Goal: Information Seeking & Learning: Learn about a topic

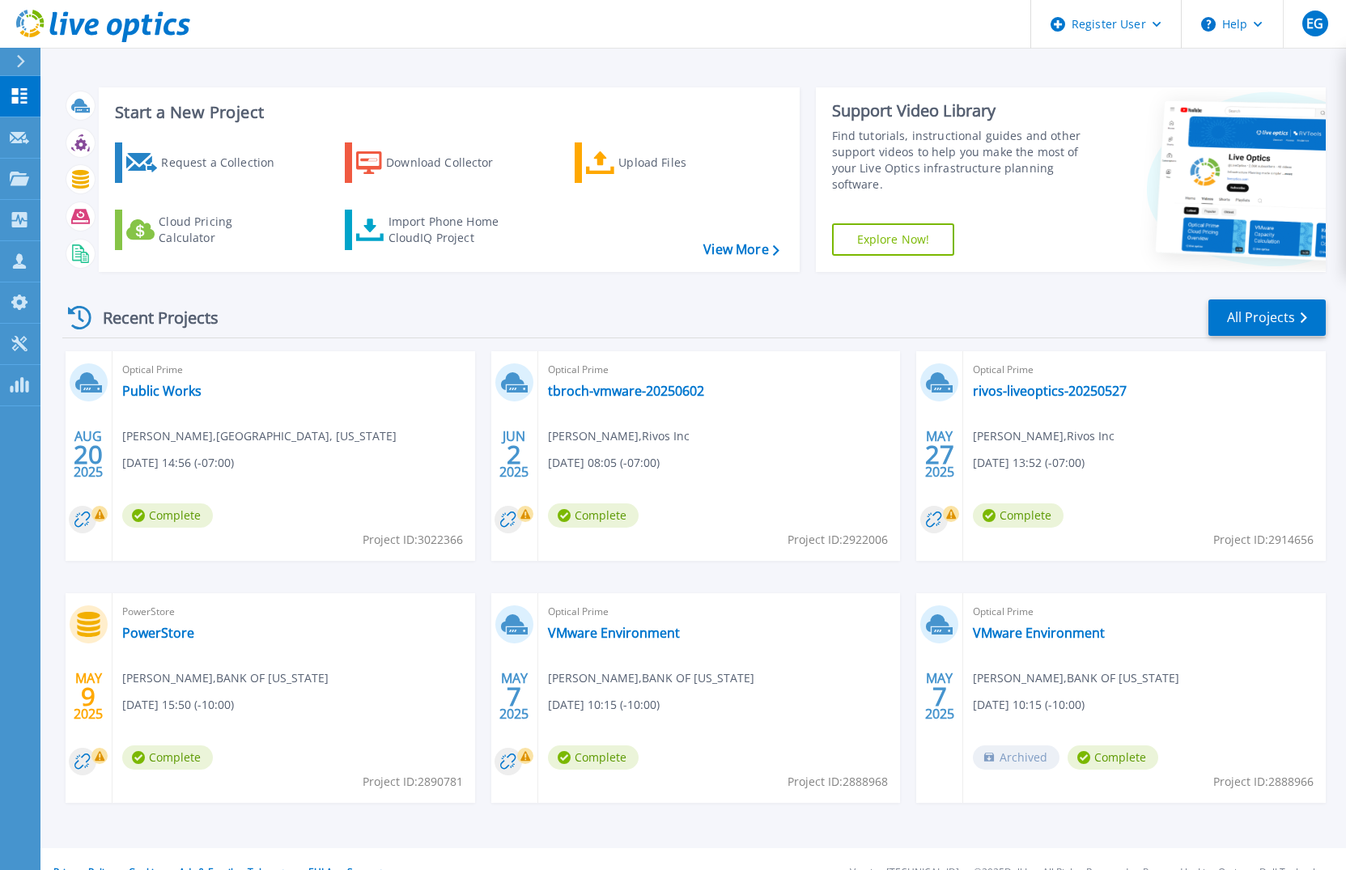
click at [355, 291] on div "Recent Projects All Projects AUG 20 2025 Optical Prime Public Works Jimmy Nguye…" at bounding box center [694, 566] width 1264 height 563
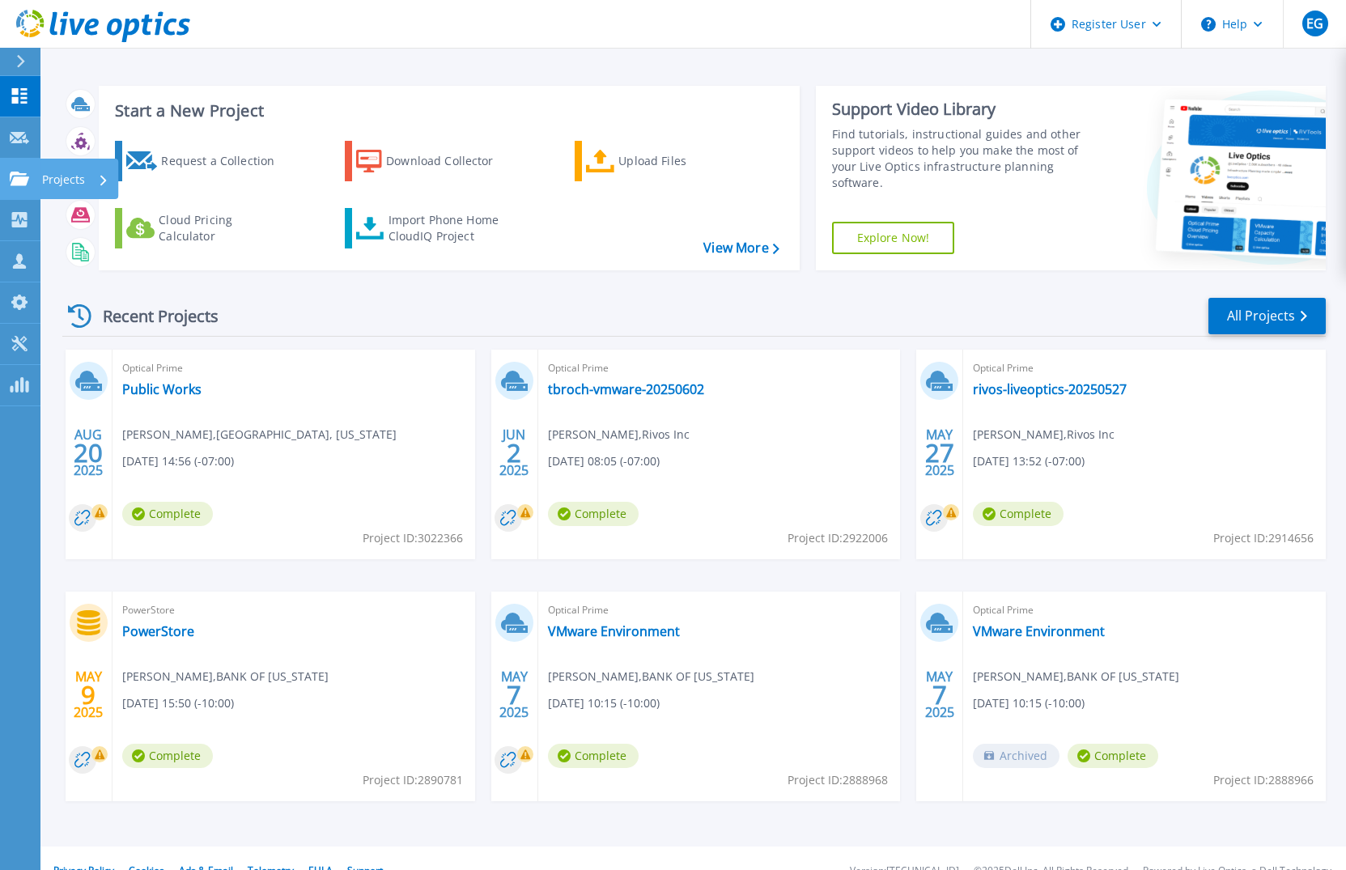
click at [11, 181] on icon at bounding box center [19, 179] width 19 height 14
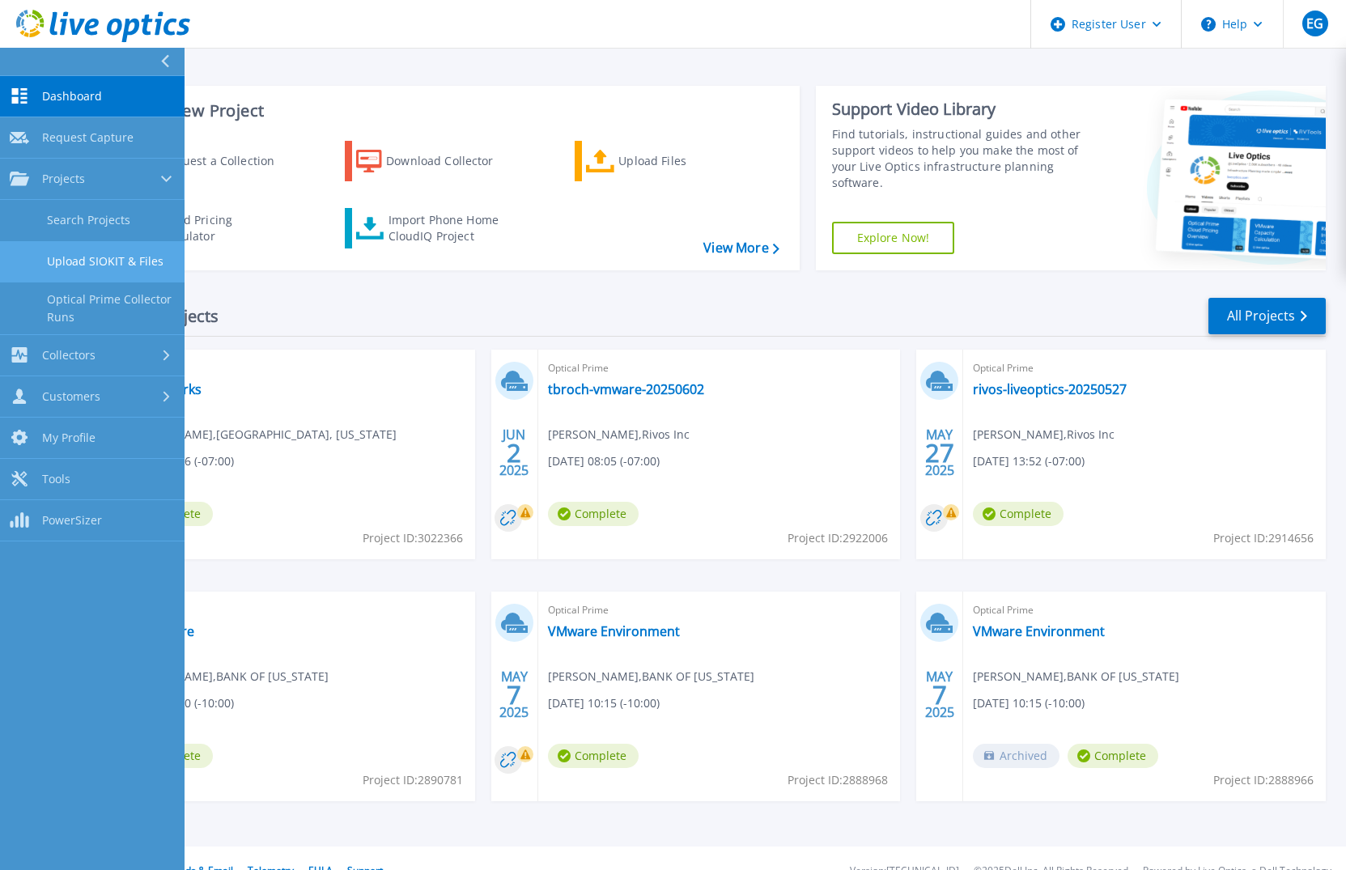
scroll to position [2, 0]
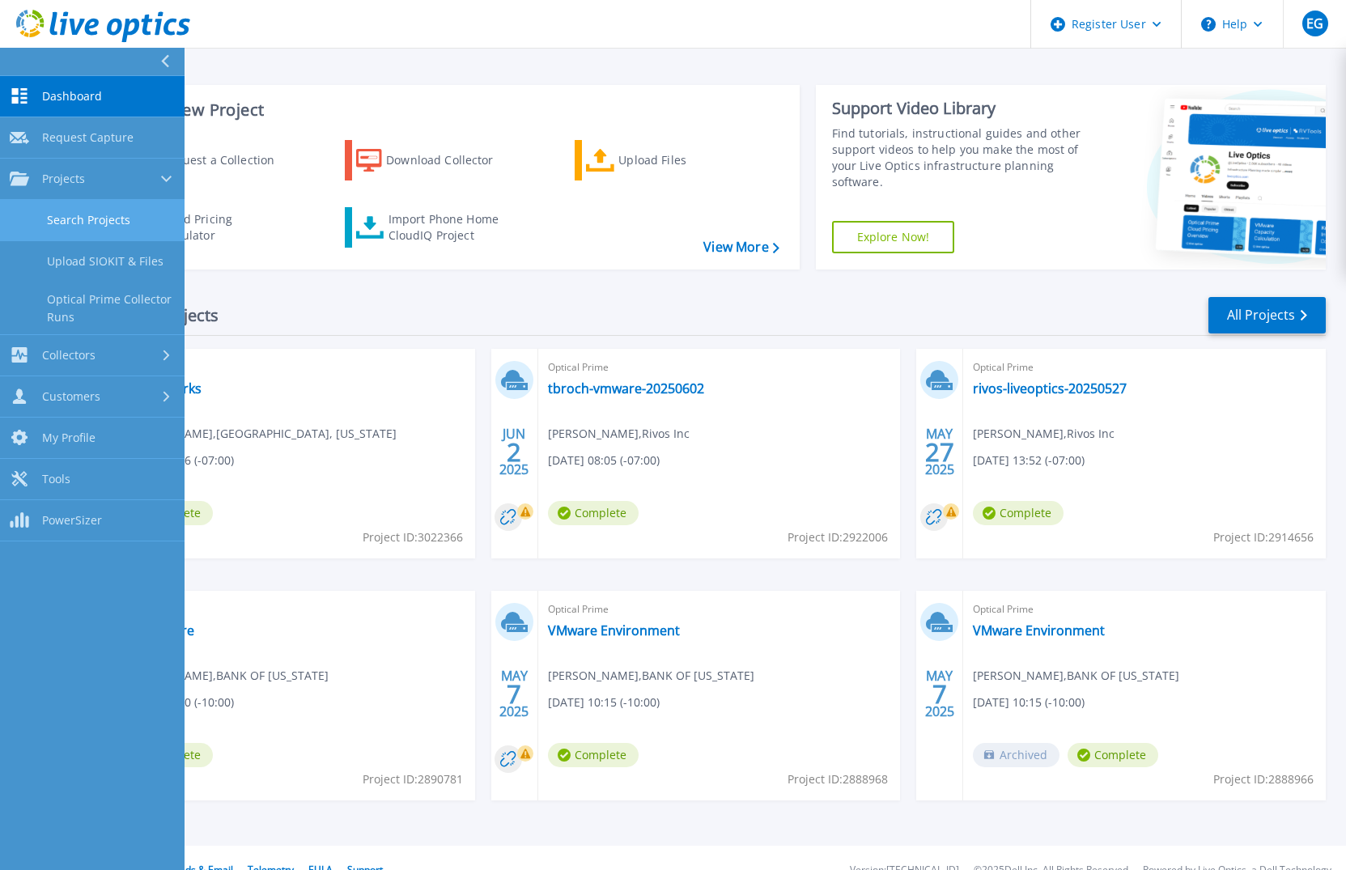
click at [119, 220] on link "Search Projects" at bounding box center [92, 220] width 185 height 41
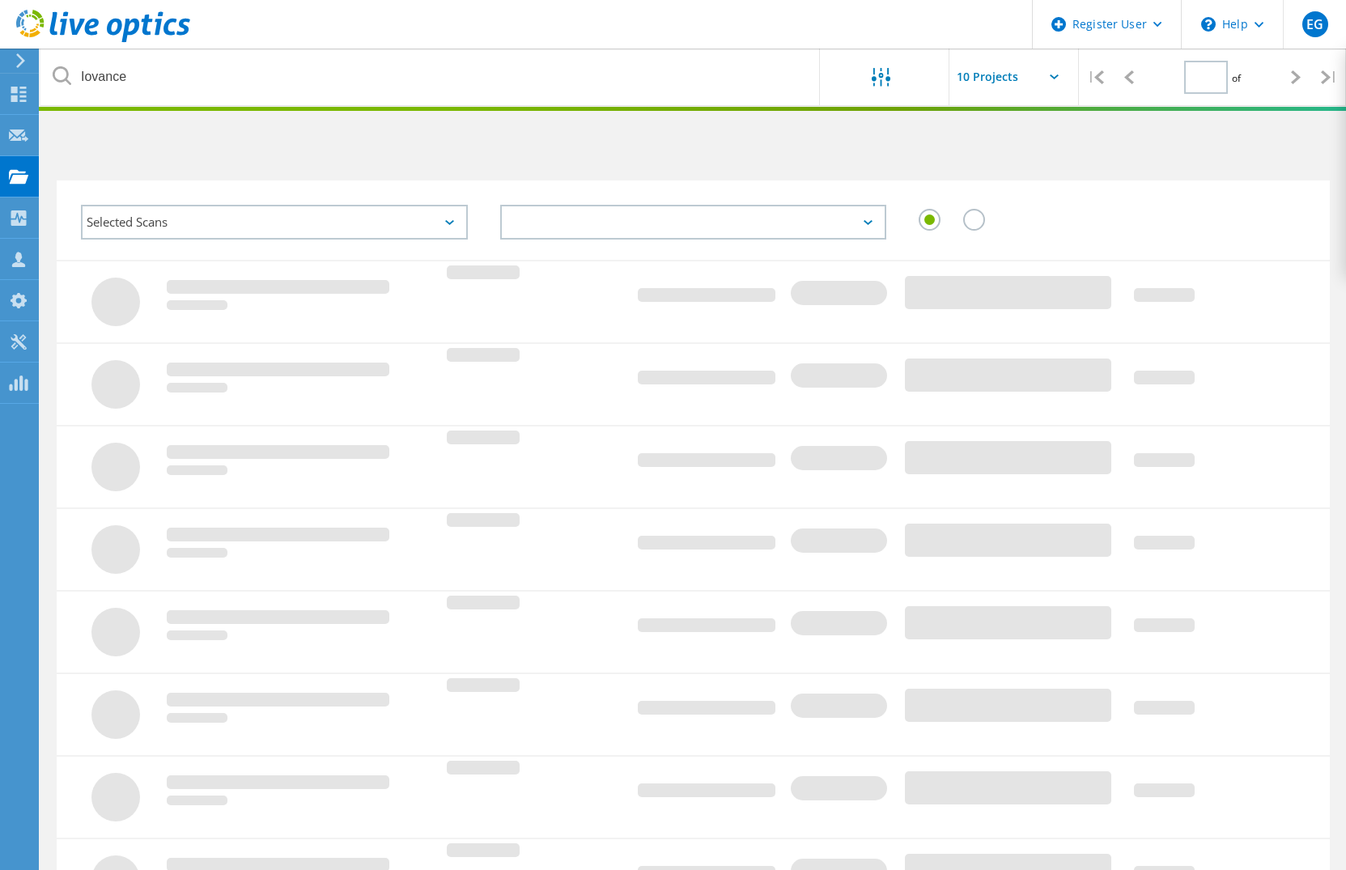
type input "1"
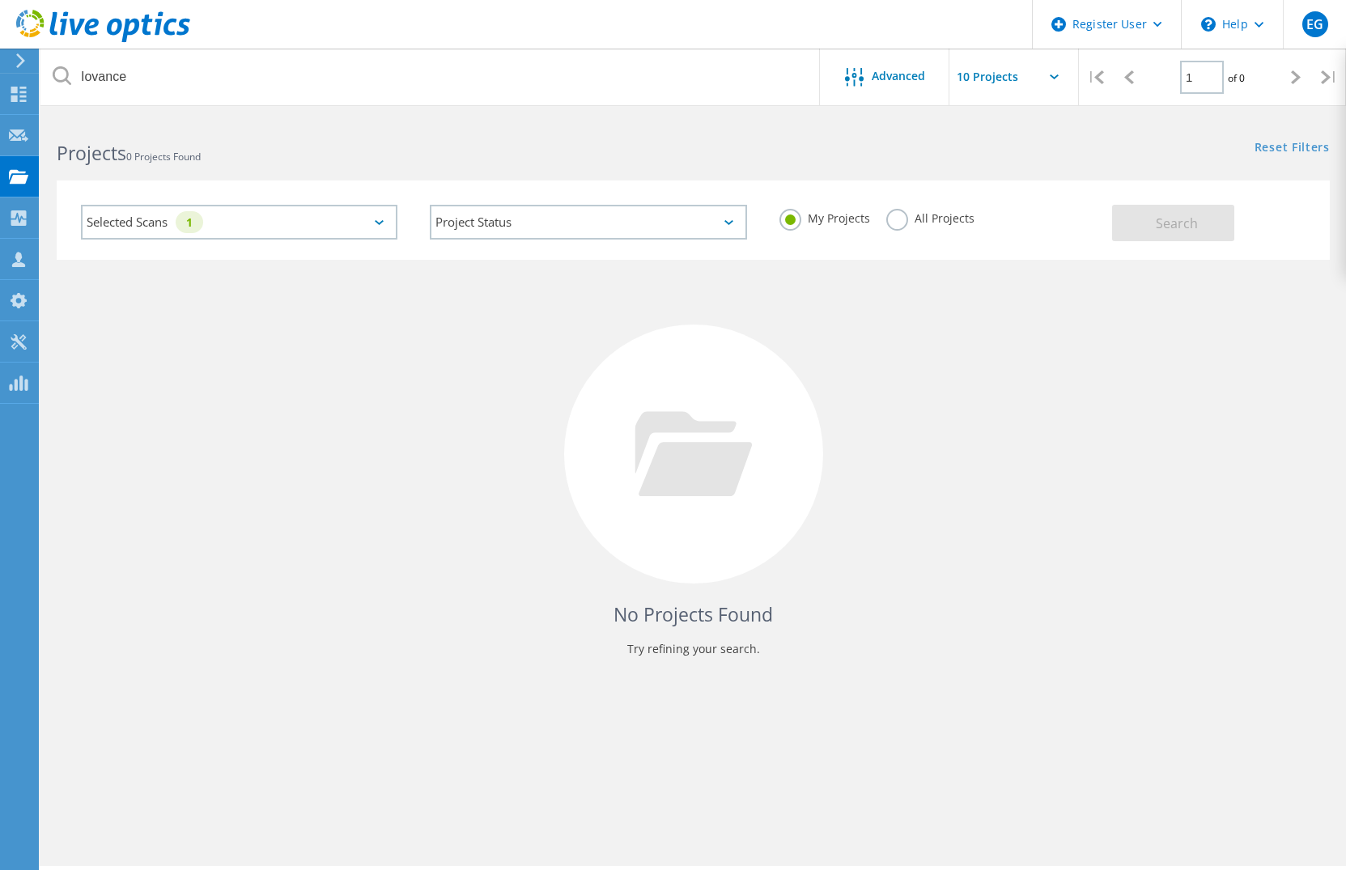
click at [904, 219] on label "All Projects" at bounding box center [930, 216] width 88 height 15
click at [0, 0] on input "All Projects" at bounding box center [0, 0] width 0 height 0
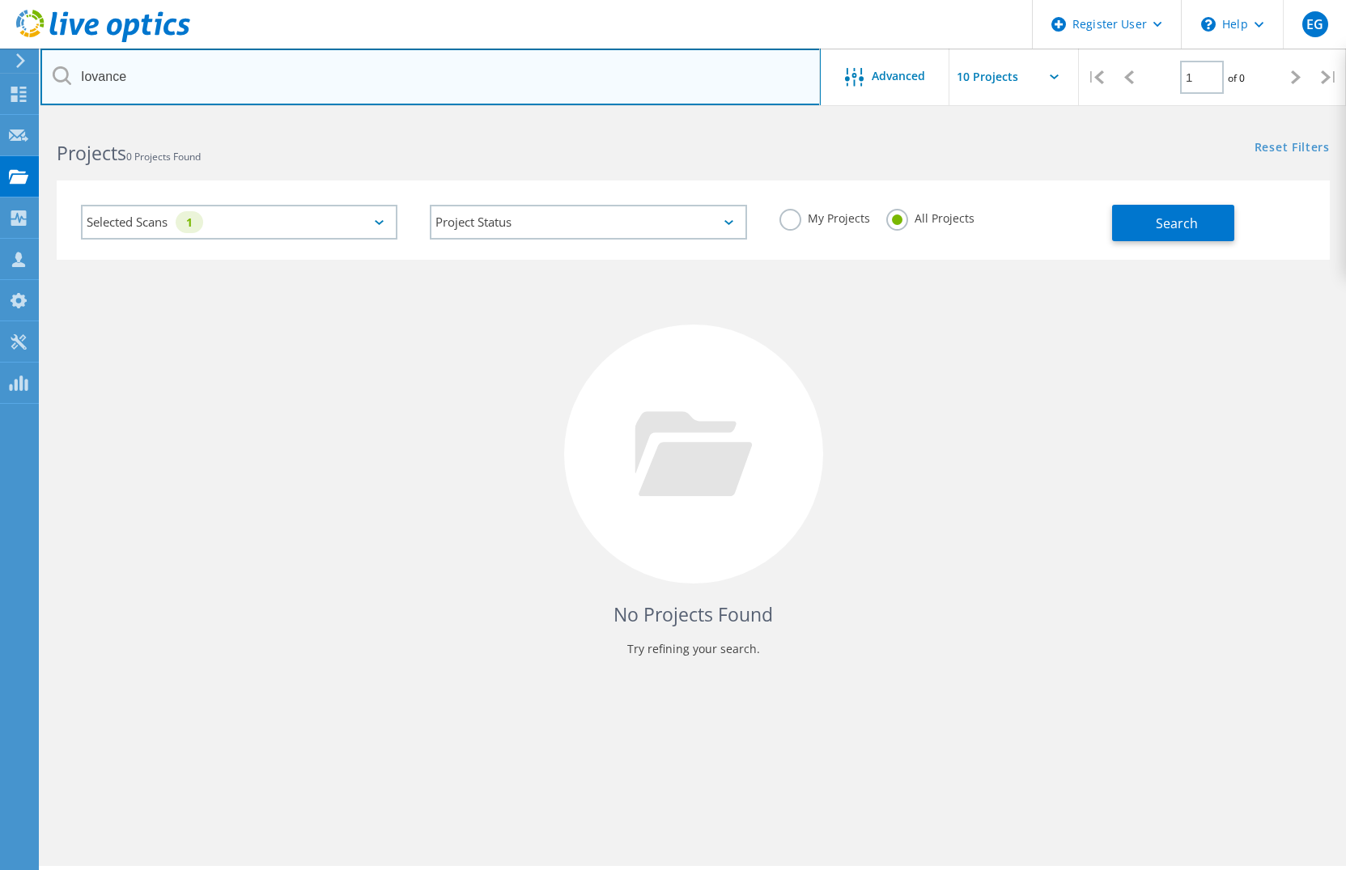
click at [195, 80] on input "Iovance" at bounding box center [430, 77] width 780 height 57
drag, startPoint x: 234, startPoint y: 79, endPoint x: 36, endPoint y: 74, distance: 198.4
click at [36, 117] on div "Register User \n Help Explore Helpful Articles Contact Support EG Dell User Edg…" at bounding box center [673, 515] width 1346 height 797
paste input "[PERSON_NAME][EMAIL_ADDRESS][PERSON_NAME][US_STATE][DOMAIN_NAME]"
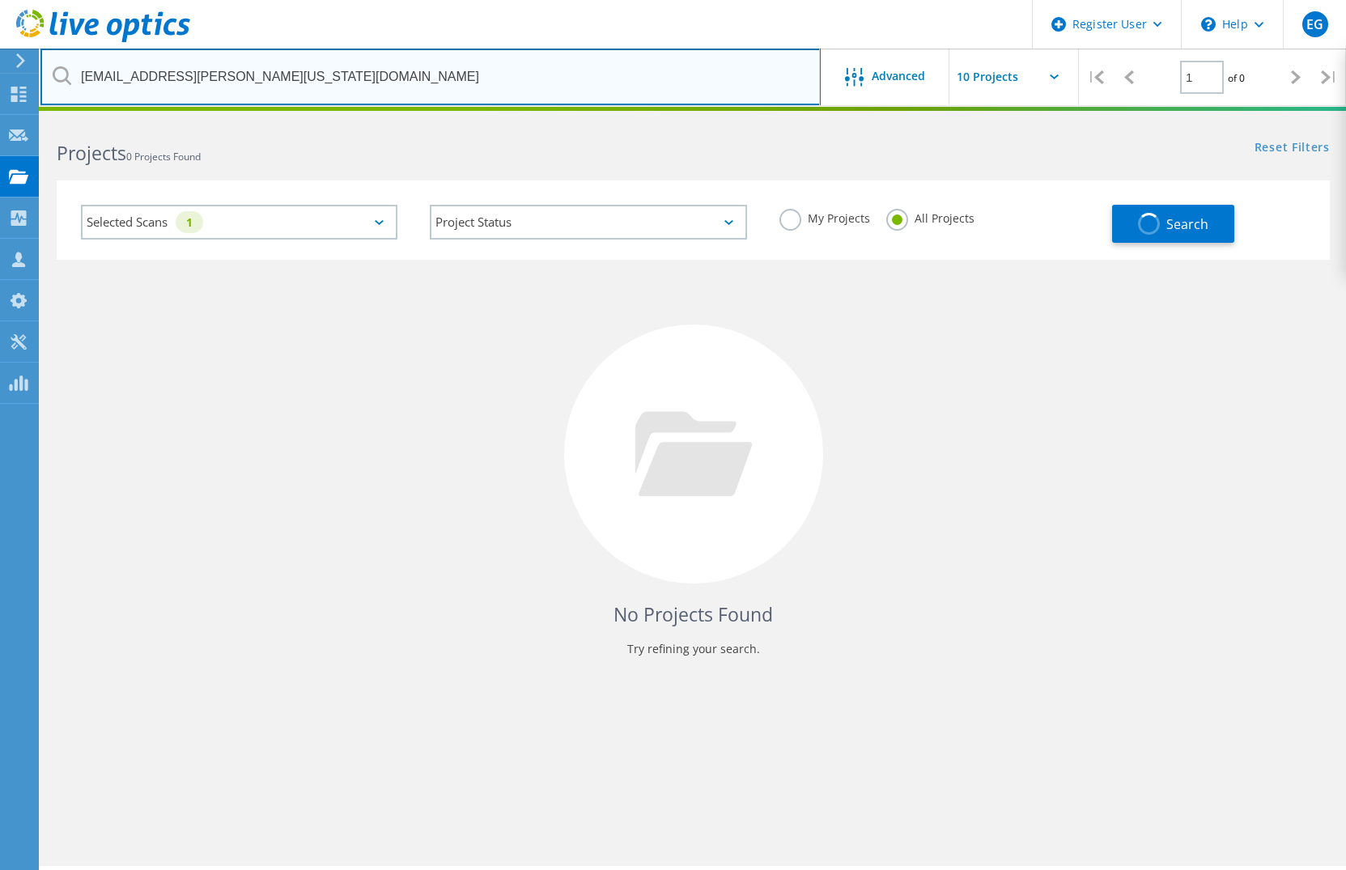
click at [312, 74] on input "Iovancedavid.m.imamura@hawaii.gov" at bounding box center [430, 77] width 780 height 57
paste input "text"
type input "[PERSON_NAME][EMAIL_ADDRESS][PERSON_NAME][US_STATE][DOMAIN_NAME]"
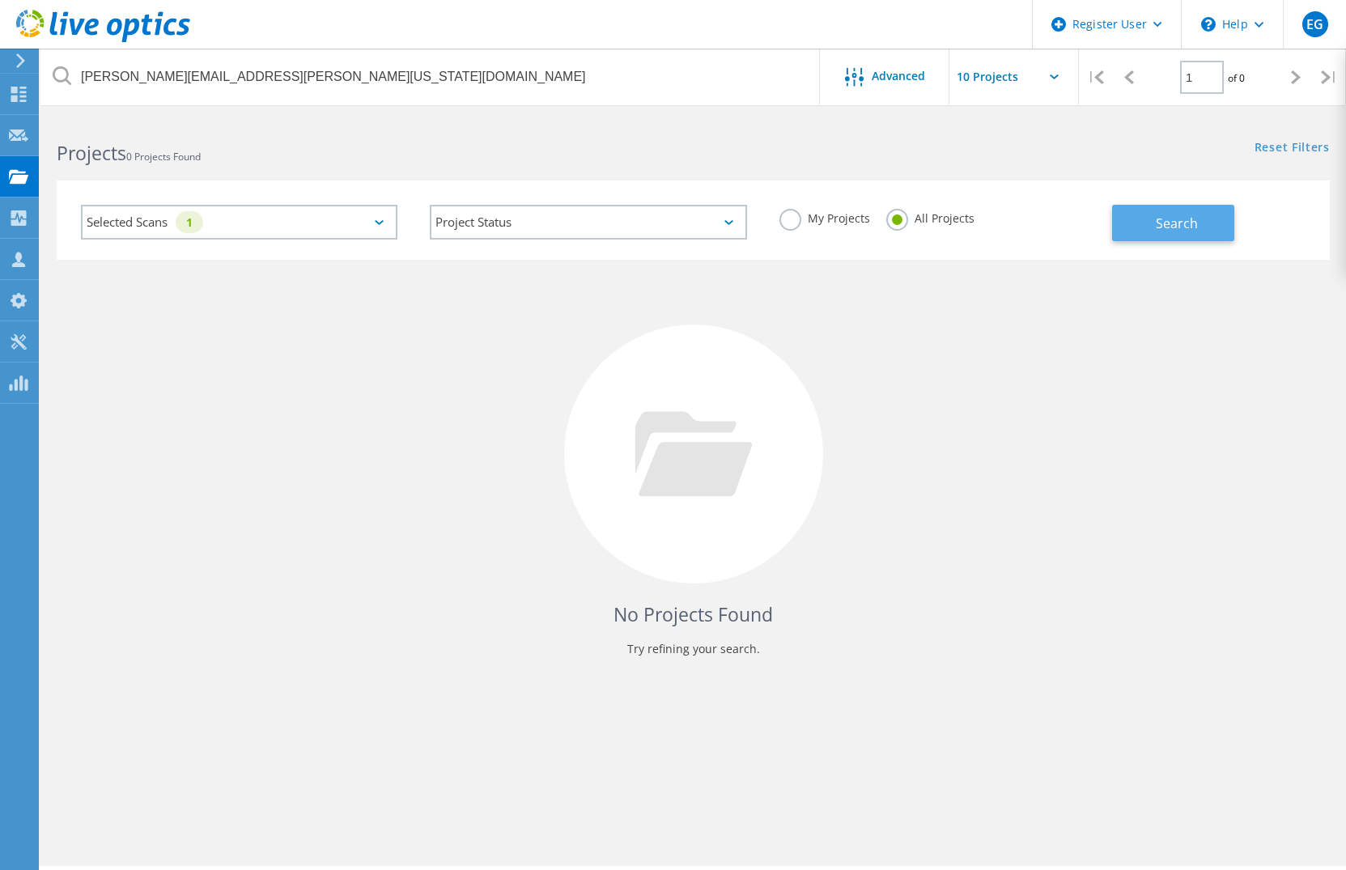
click at [1175, 219] on span "Search" at bounding box center [1177, 224] width 42 height 18
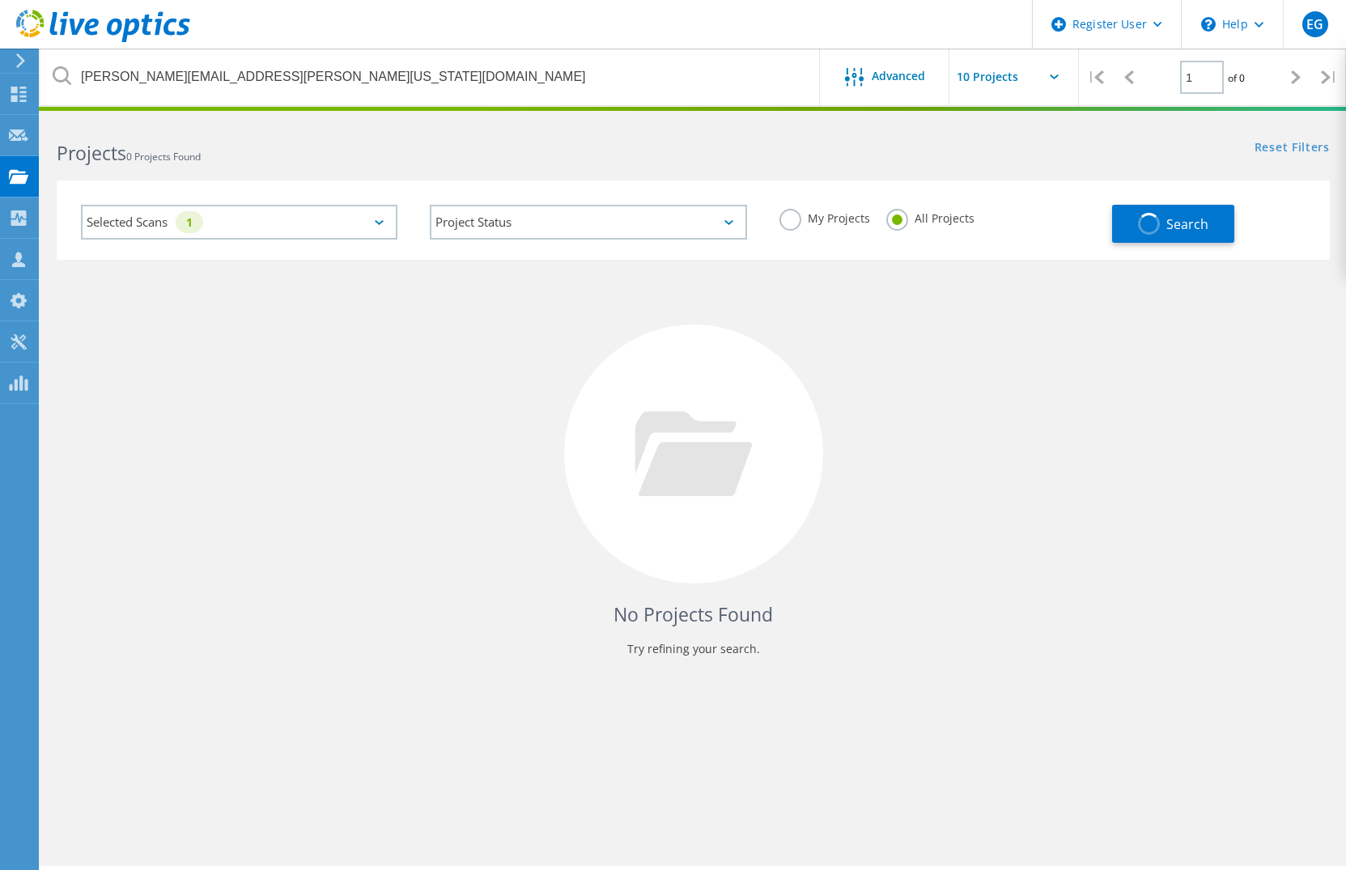
click at [266, 224] on div "Selected Scans 1" at bounding box center [239, 222] width 317 height 35
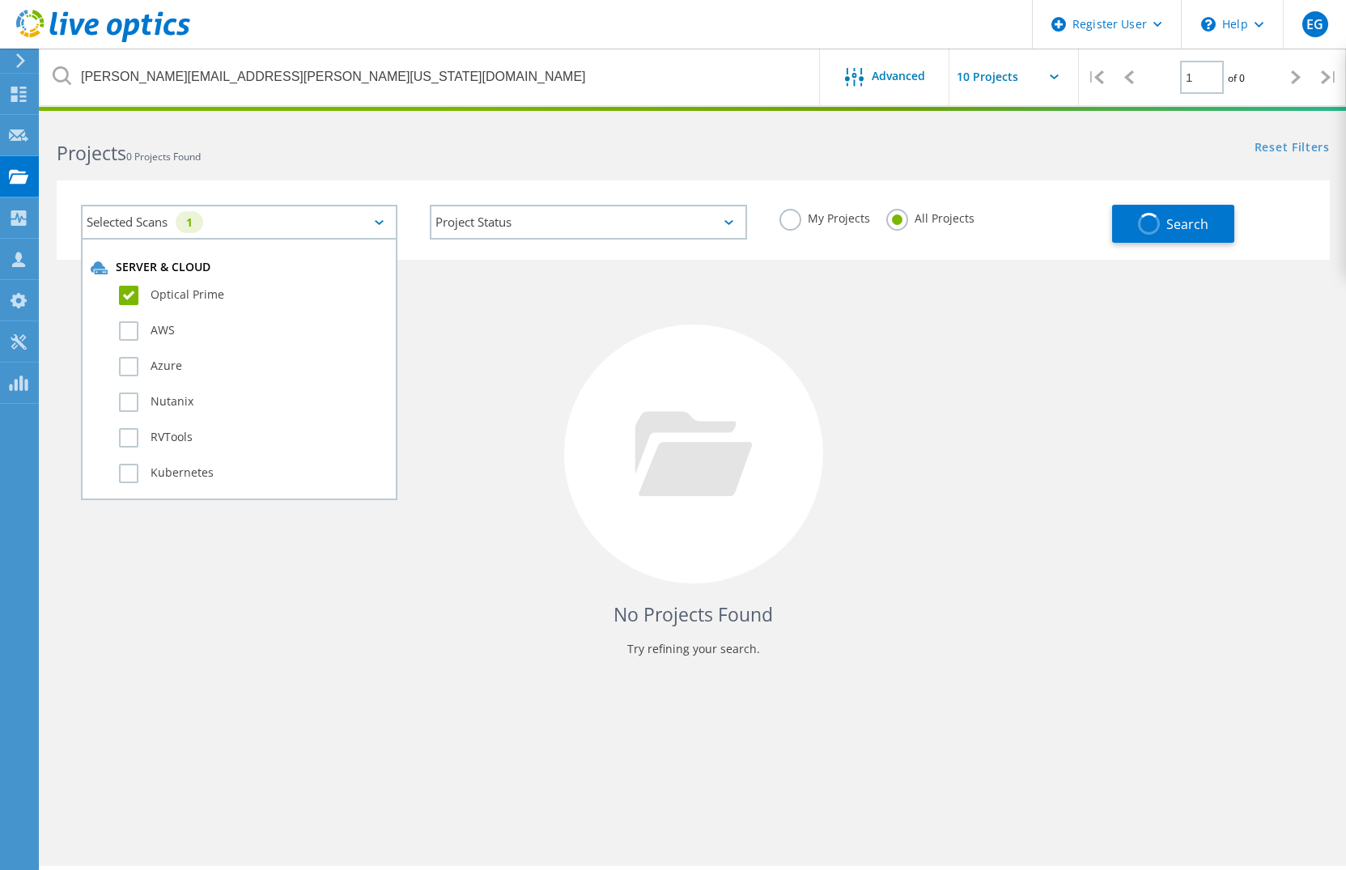
click at [353, 223] on div "Selected Scans 1" at bounding box center [239, 222] width 317 height 35
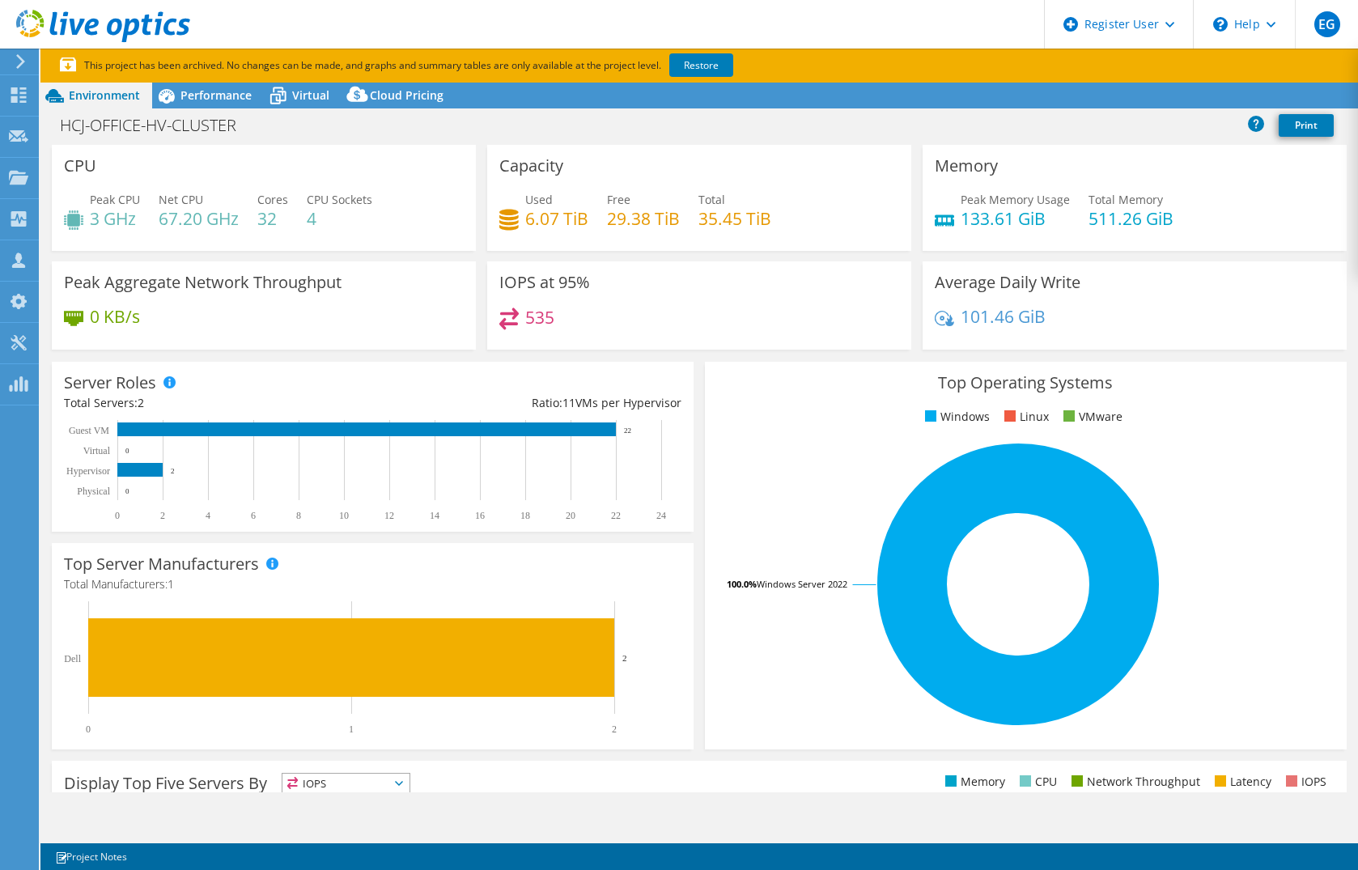
select select "USD"
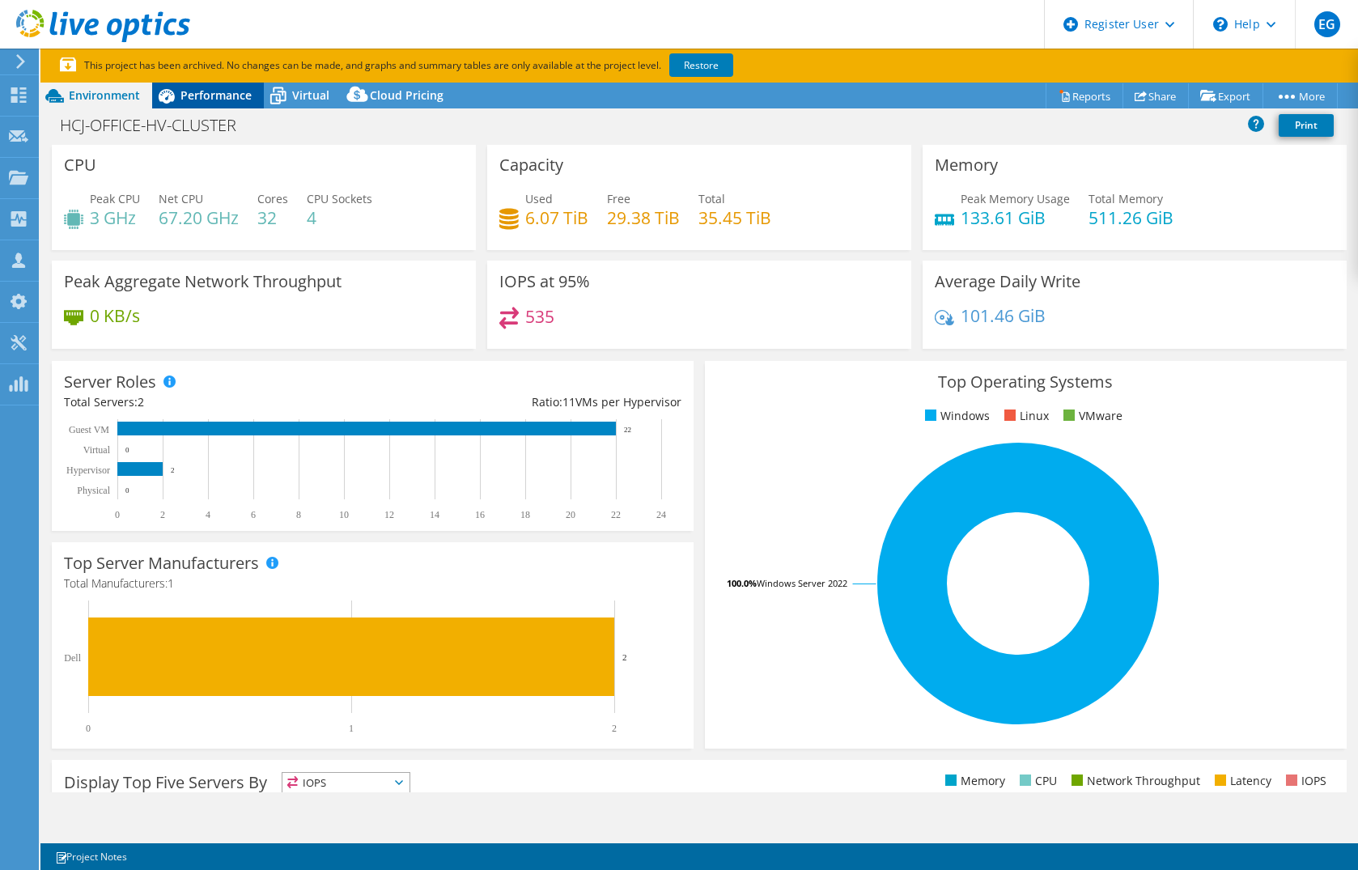
click at [214, 99] on span "Performance" at bounding box center [216, 94] width 71 height 15
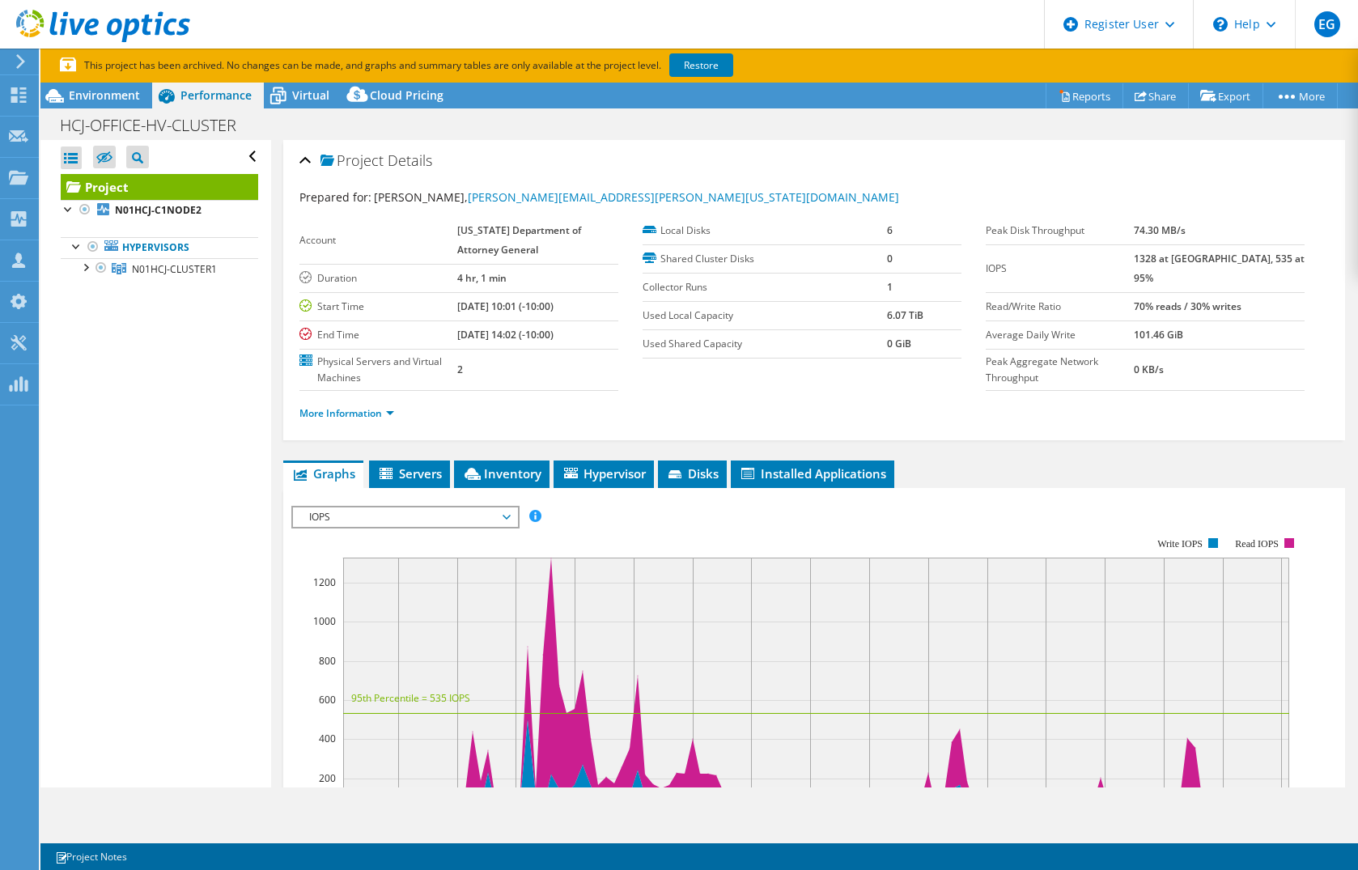
scroll to position [0, 0]
drag, startPoint x: 427, startPoint y: 482, endPoint x: 452, endPoint y: 482, distance: 25.1
click at [427, 482] on li "Servers" at bounding box center [409, 475] width 81 height 28
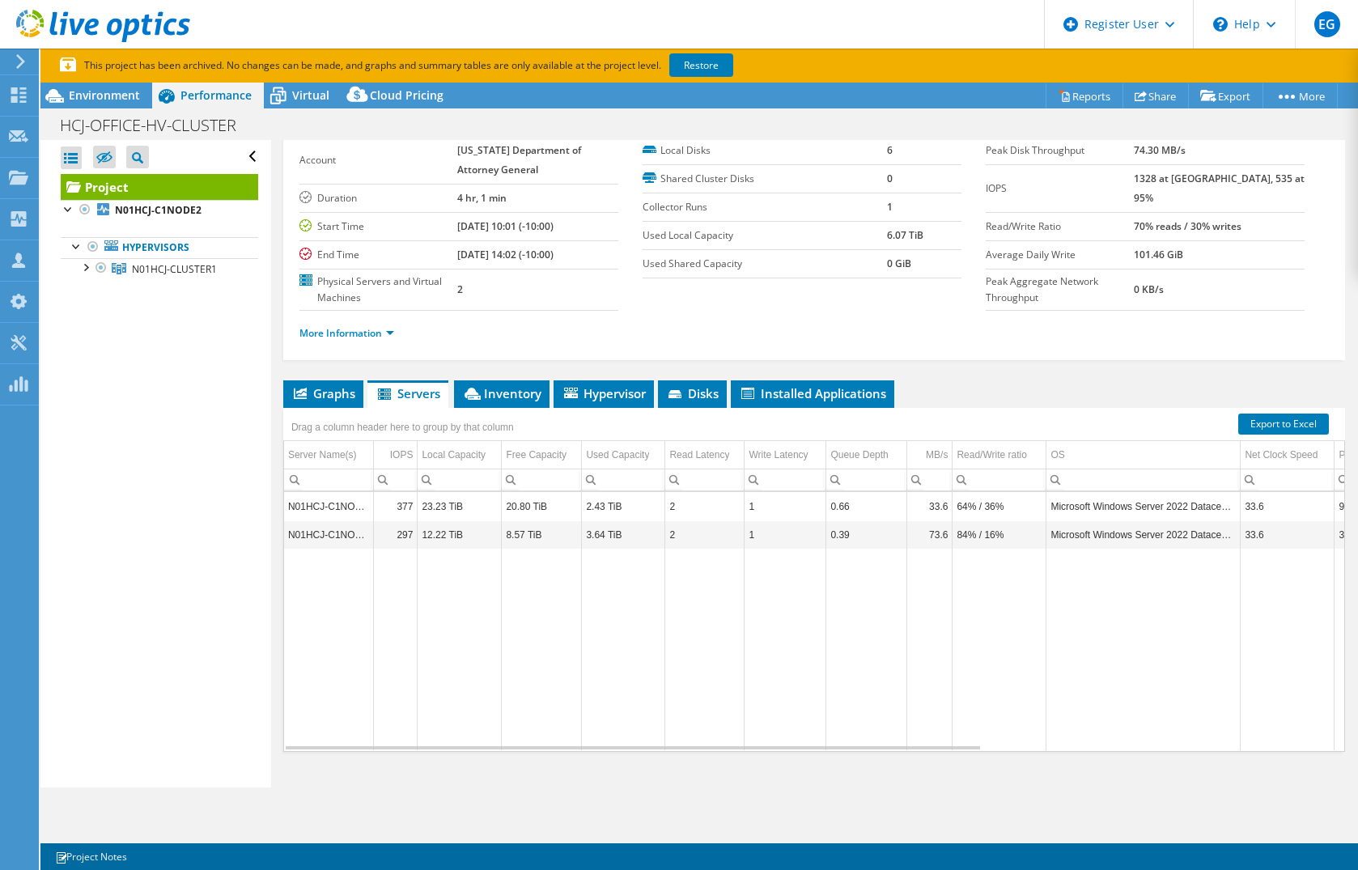
scroll to position [106, 0]
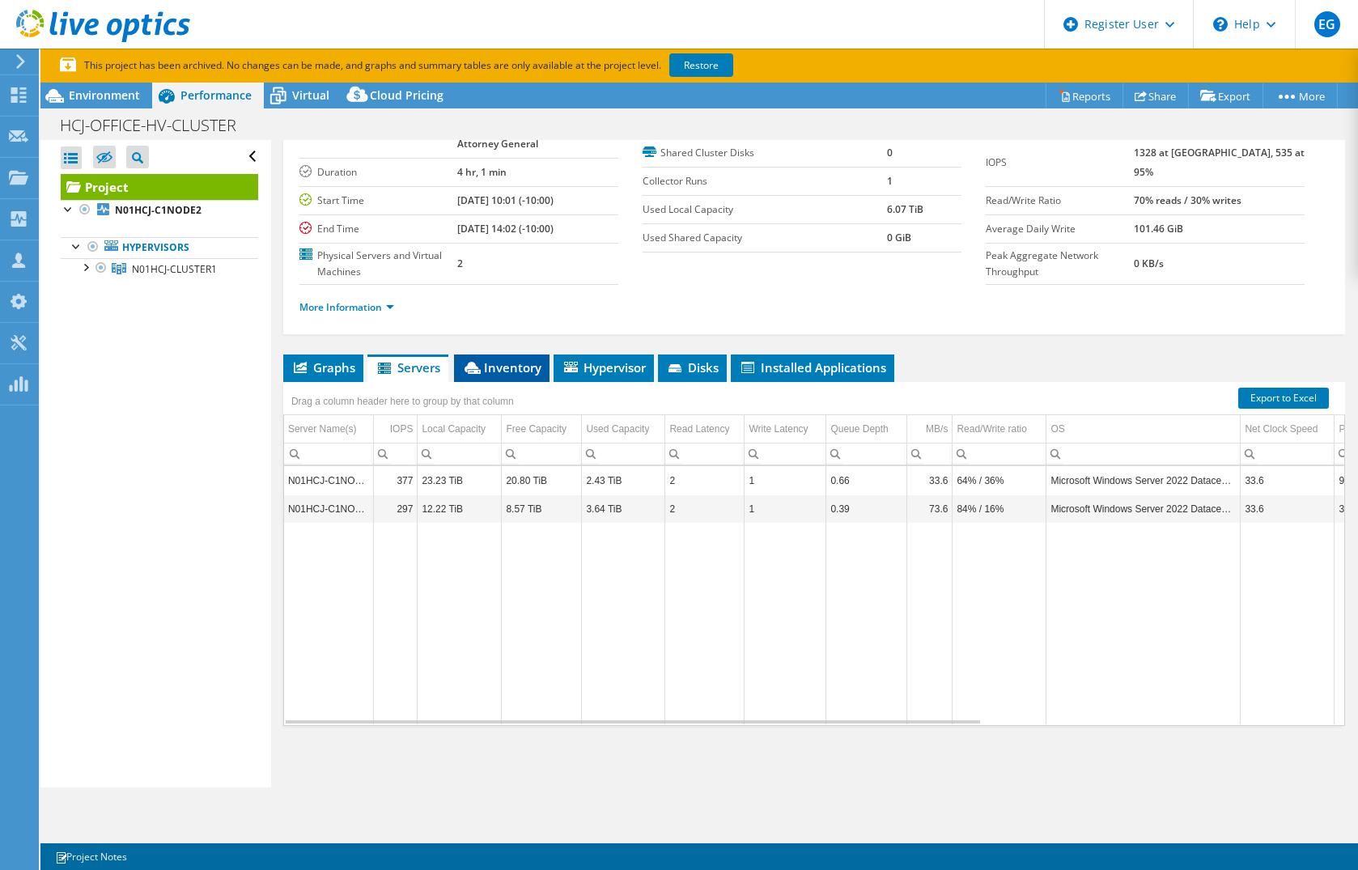
click at [506, 361] on span "Inventory" at bounding box center [501, 367] width 79 height 16
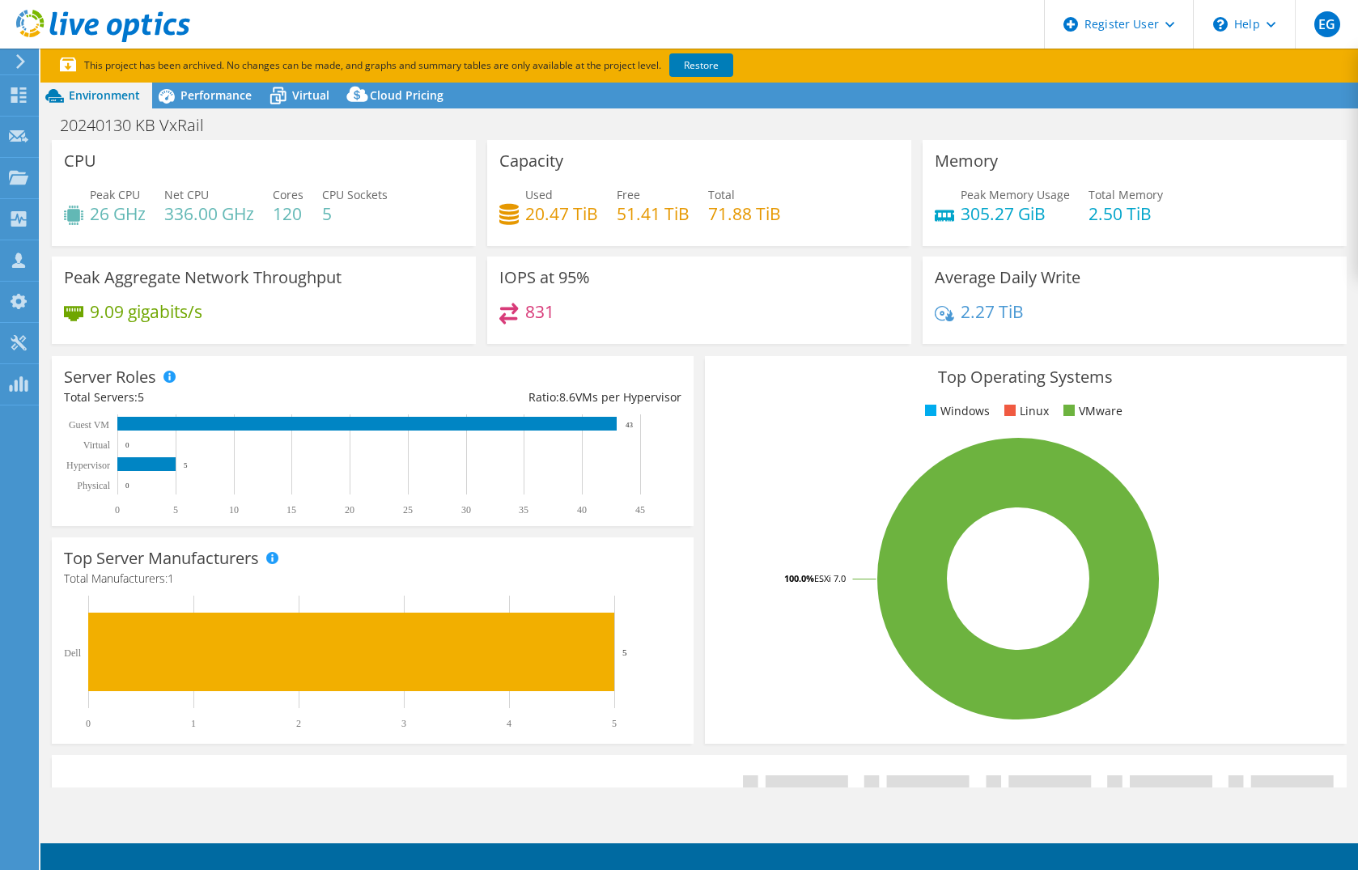
select select "USD"
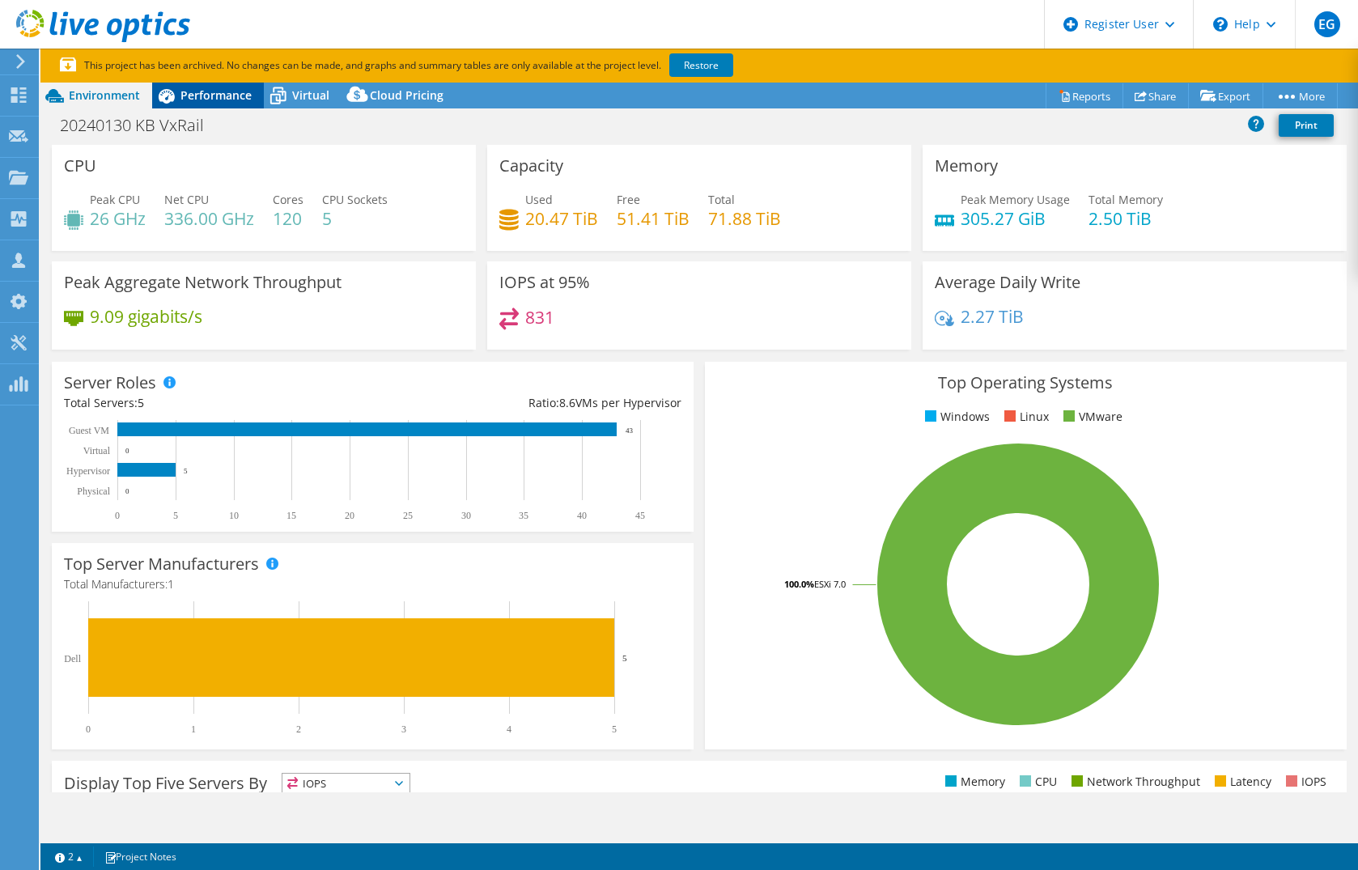
click at [196, 94] on span "Performance" at bounding box center [216, 94] width 71 height 15
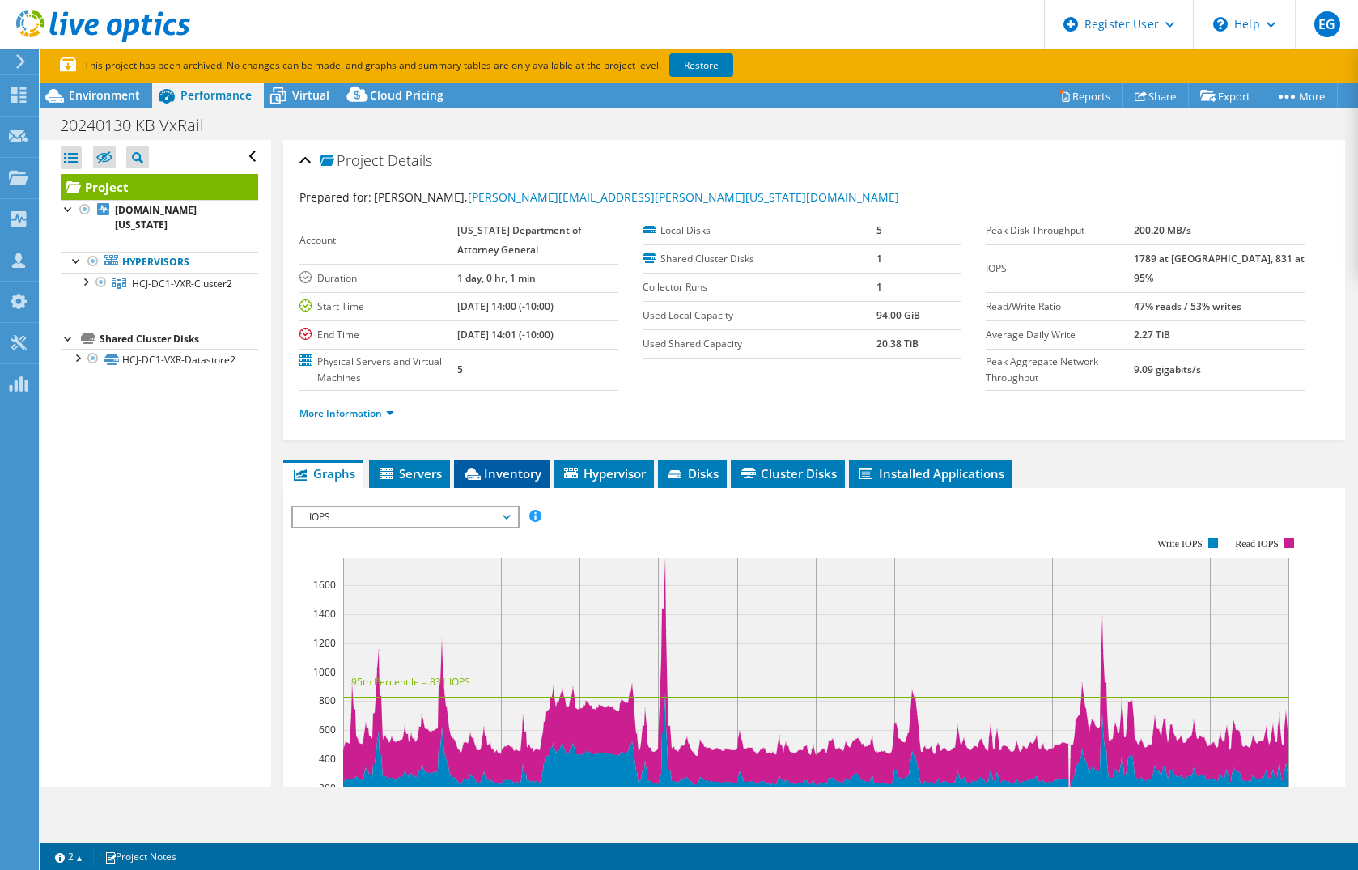
click at [509, 470] on span "Inventory" at bounding box center [501, 473] width 79 height 16
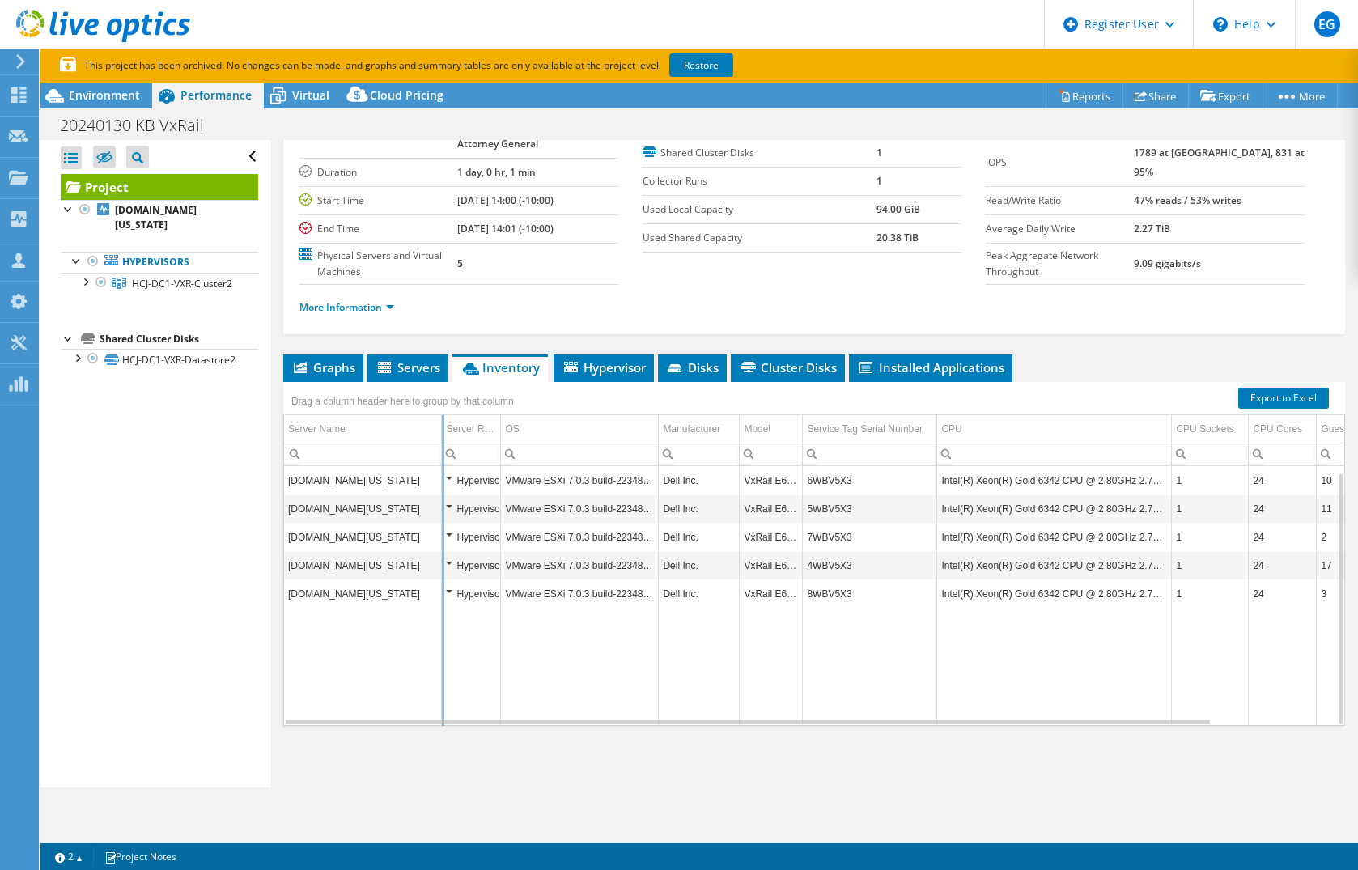
drag, startPoint x: 429, startPoint y: 428, endPoint x: 442, endPoint y: 430, distance: 13.1
click at [442, 430] on div "Drag a column header here to group by that column Server Name Server Role OS Ma…" at bounding box center [814, 554] width 1062 height 344
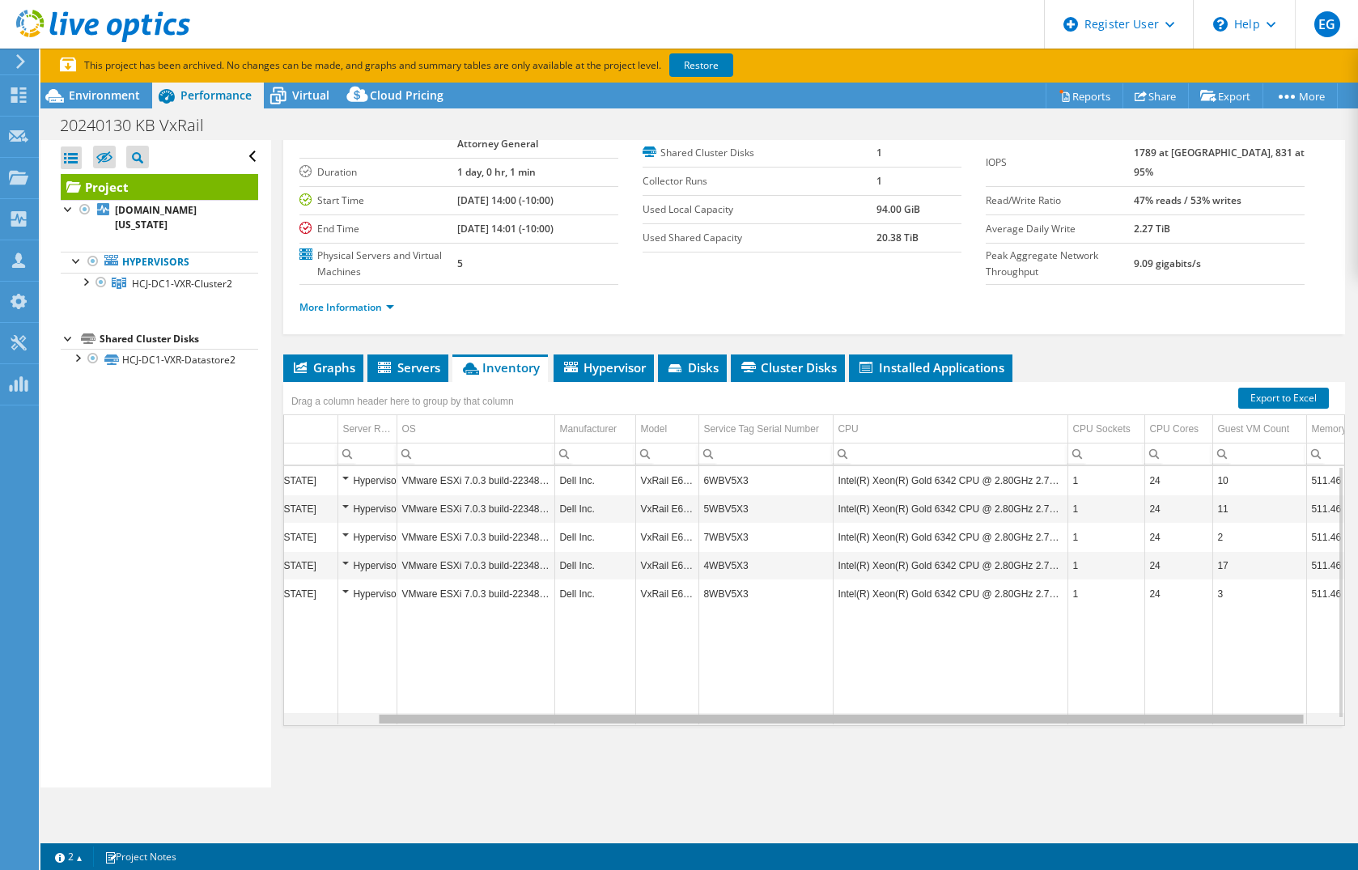
scroll to position [0, 98]
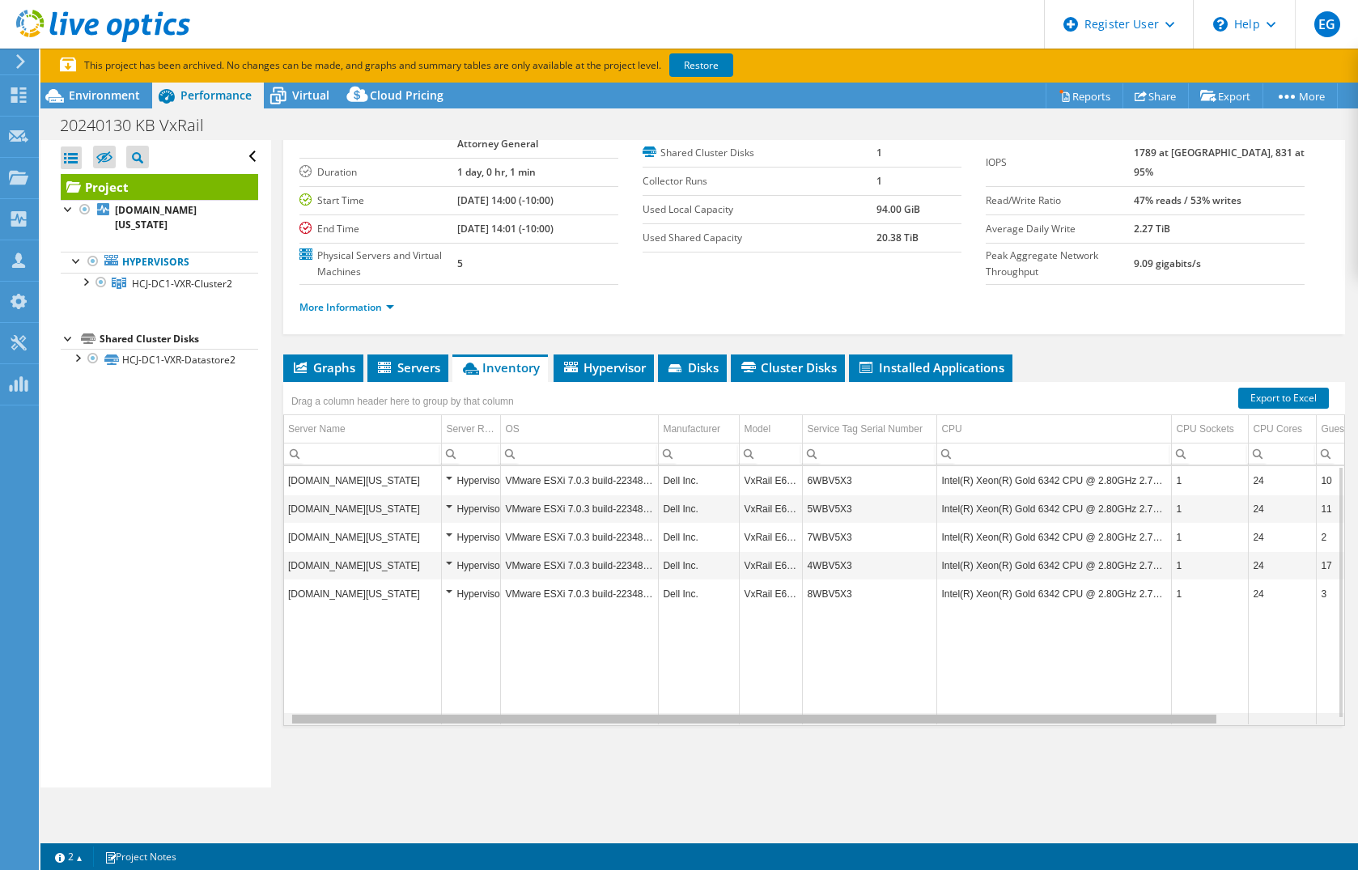
drag, startPoint x: 1166, startPoint y: 722, endPoint x: 1077, endPoint y: 709, distance: 90.0
click at [1077, 709] on body "EG Dell User Edgar Gee Edgar.Gee@Dell.com Dell My Profile Log Out \n Help Explo…" at bounding box center [679, 435] width 1358 height 870
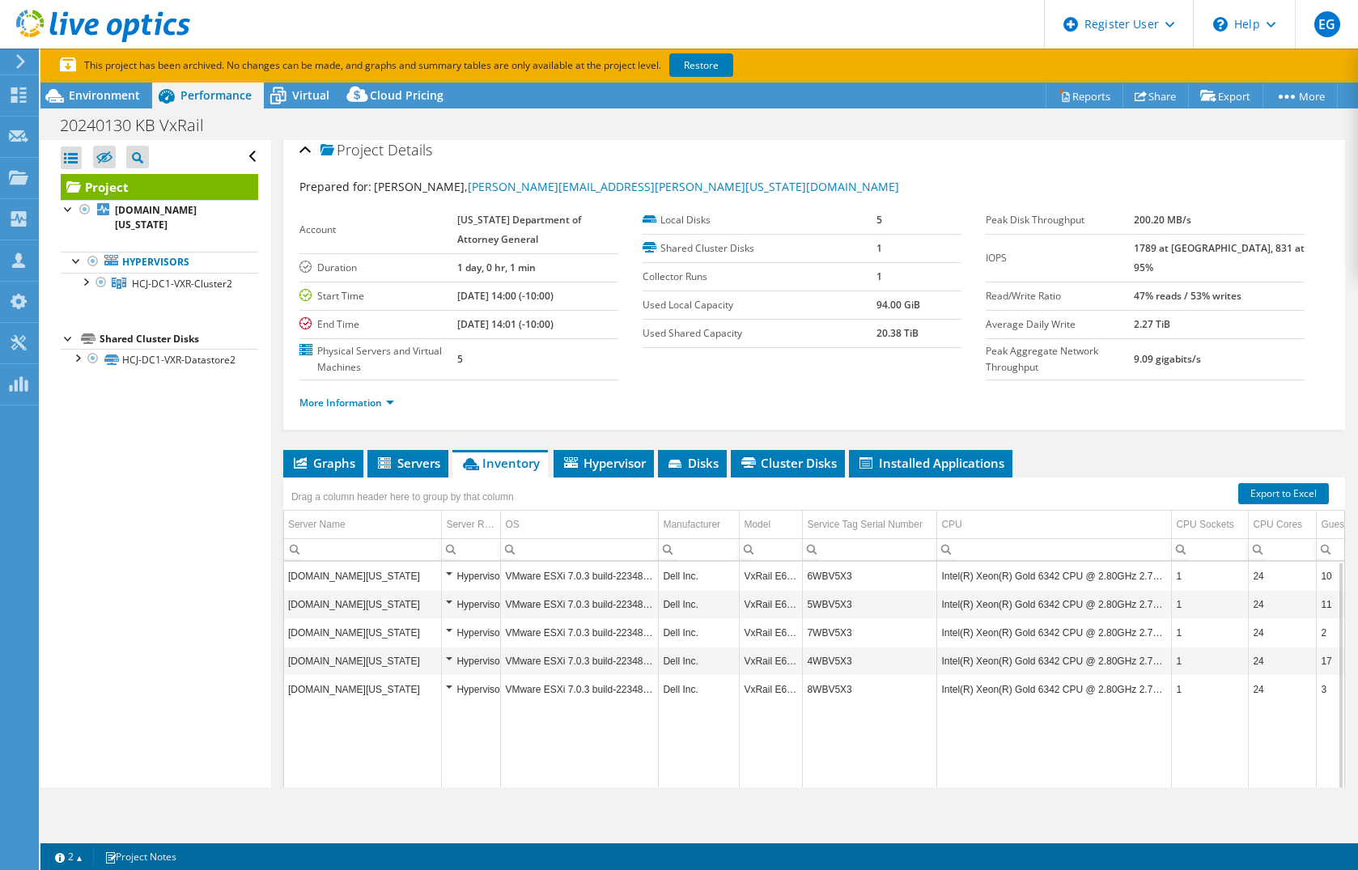
scroll to position [0, 0]
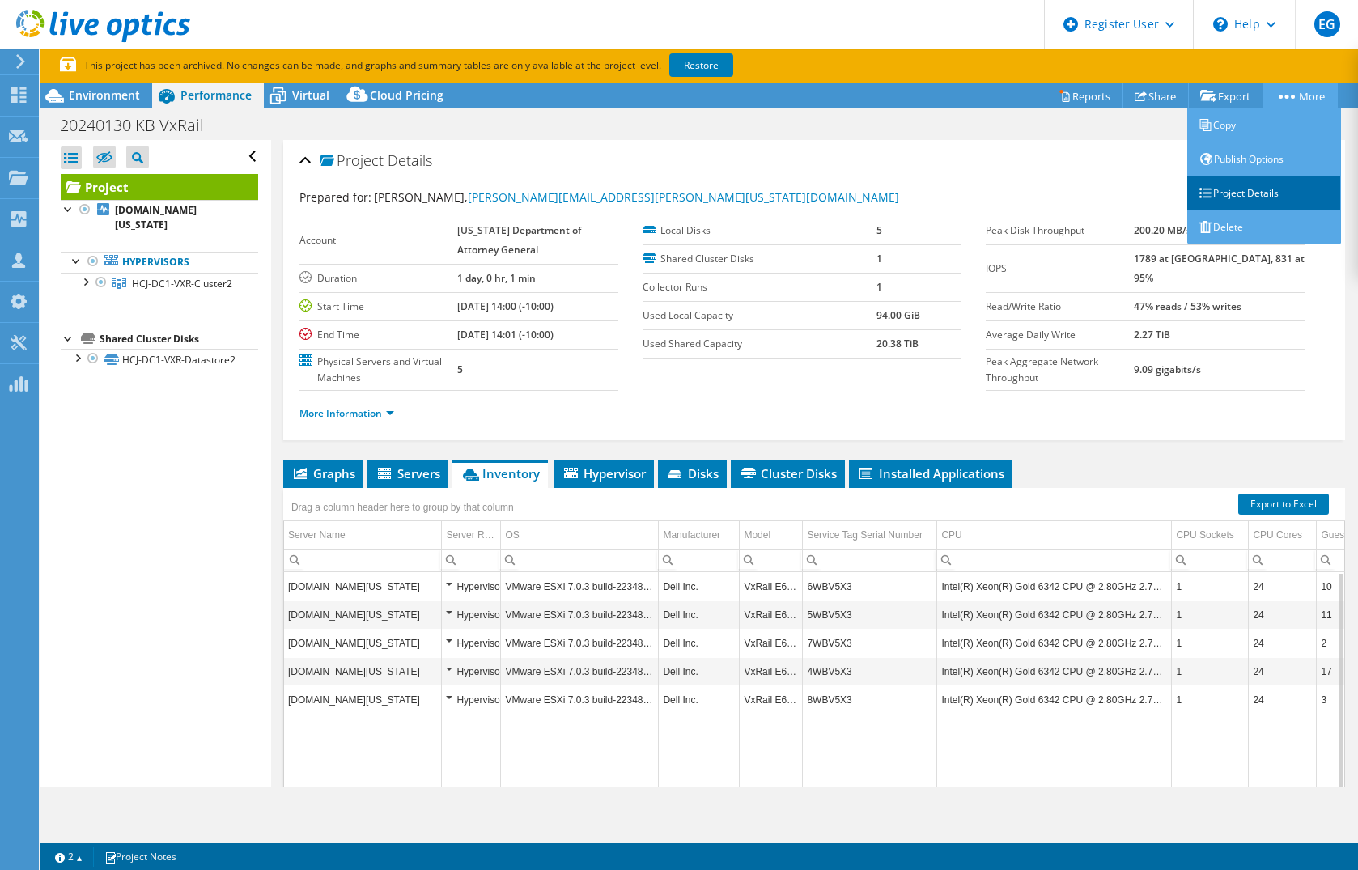
click at [1262, 195] on link "Project Details" at bounding box center [1264, 193] width 154 height 34
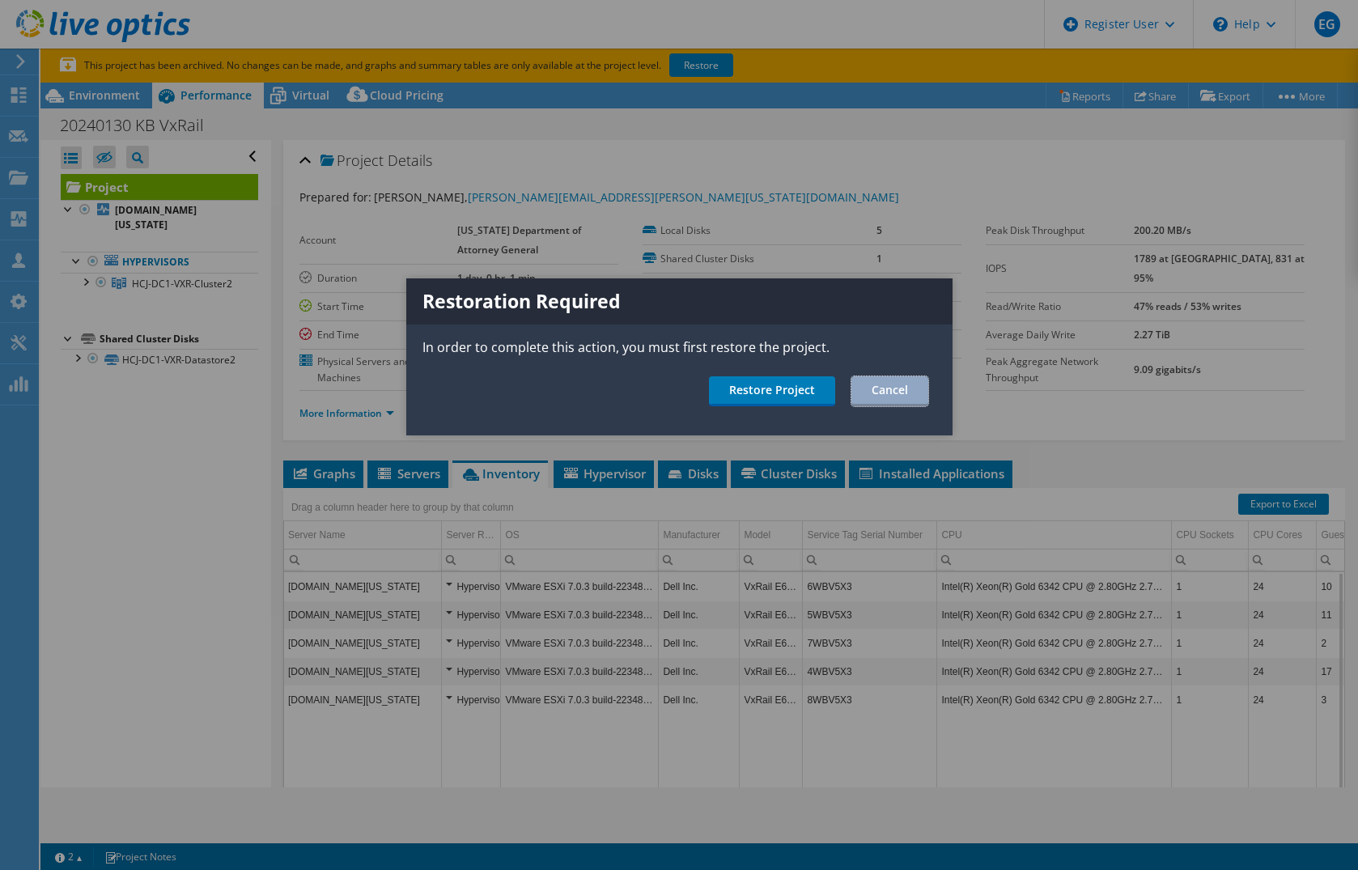
click at [873, 396] on link "Cancel" at bounding box center [890, 391] width 77 height 30
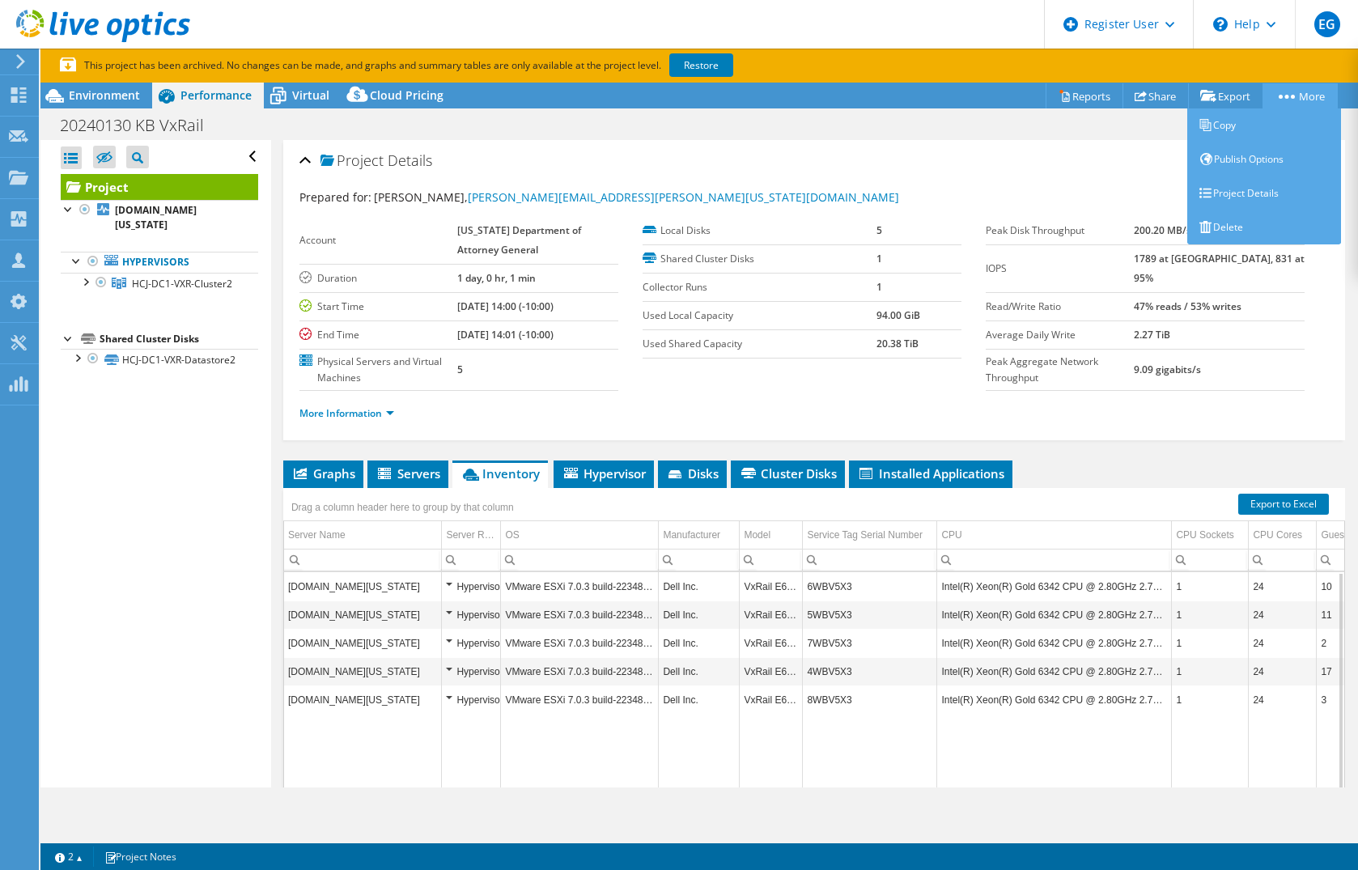
click at [1294, 92] on link "More" at bounding box center [1300, 95] width 75 height 25
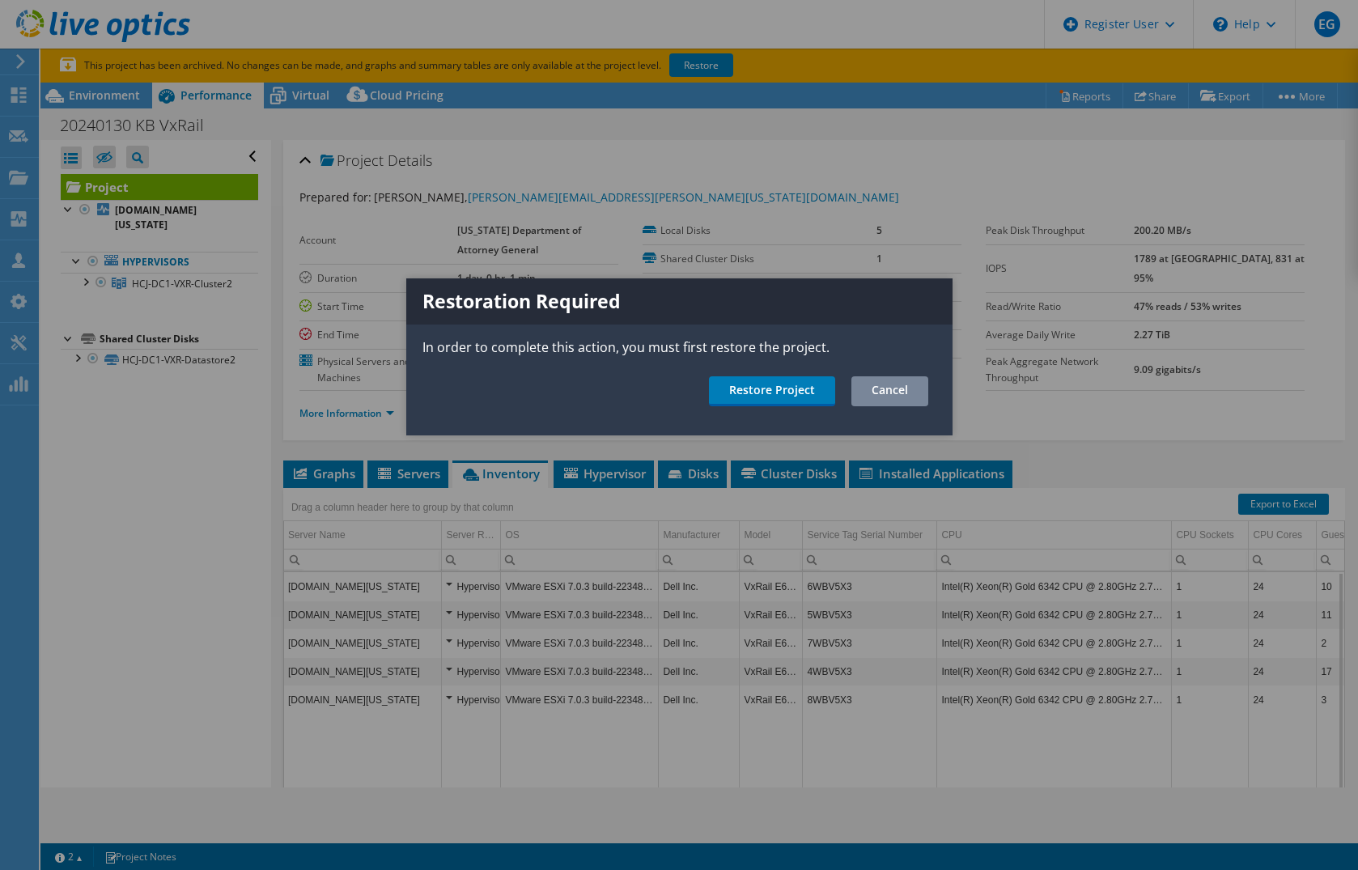
click at [883, 382] on link "Cancel" at bounding box center [890, 391] width 77 height 30
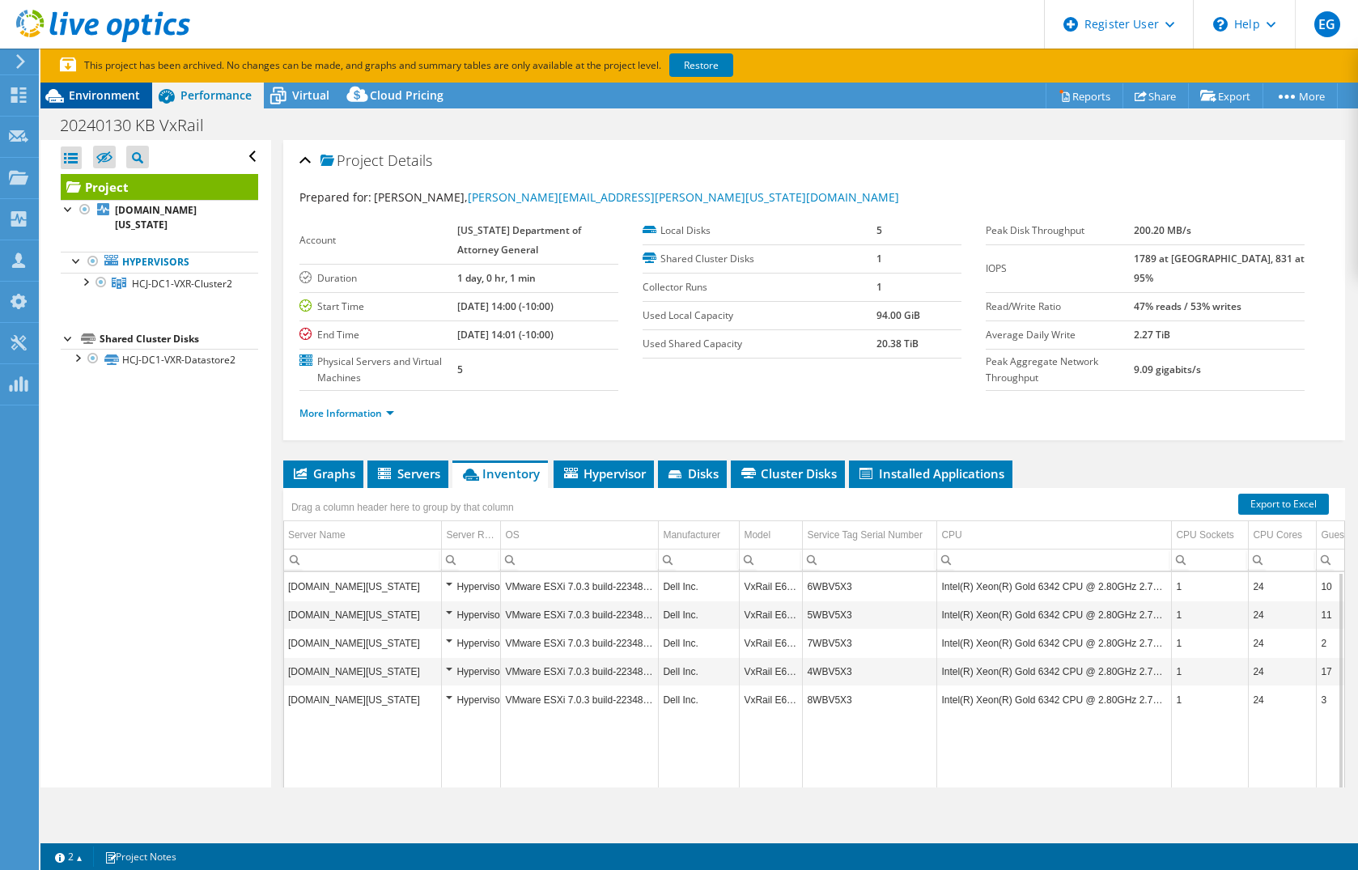
click at [118, 89] on span "Environment" at bounding box center [104, 94] width 71 height 15
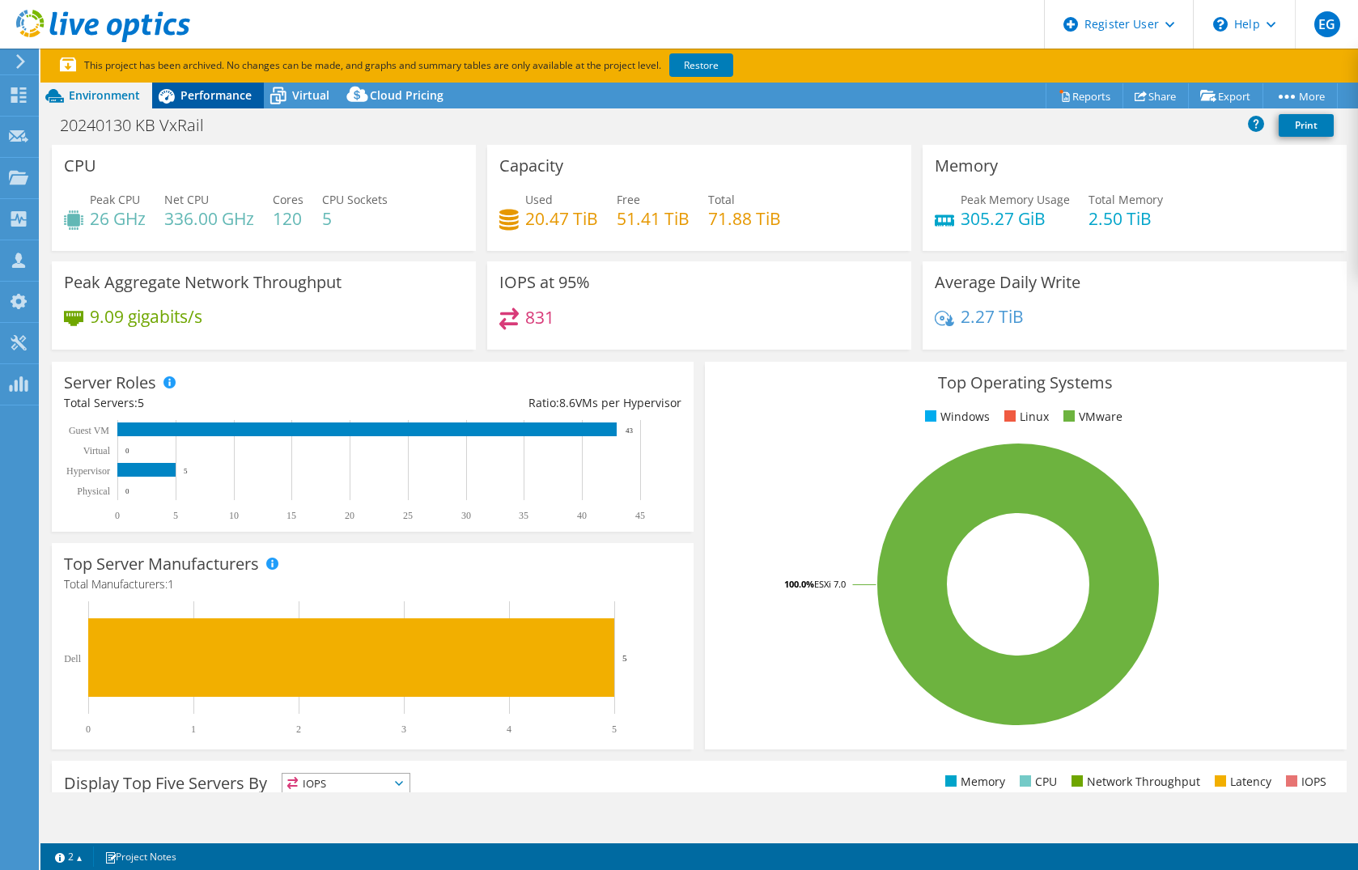
click at [202, 89] on span "Performance" at bounding box center [216, 94] width 71 height 15
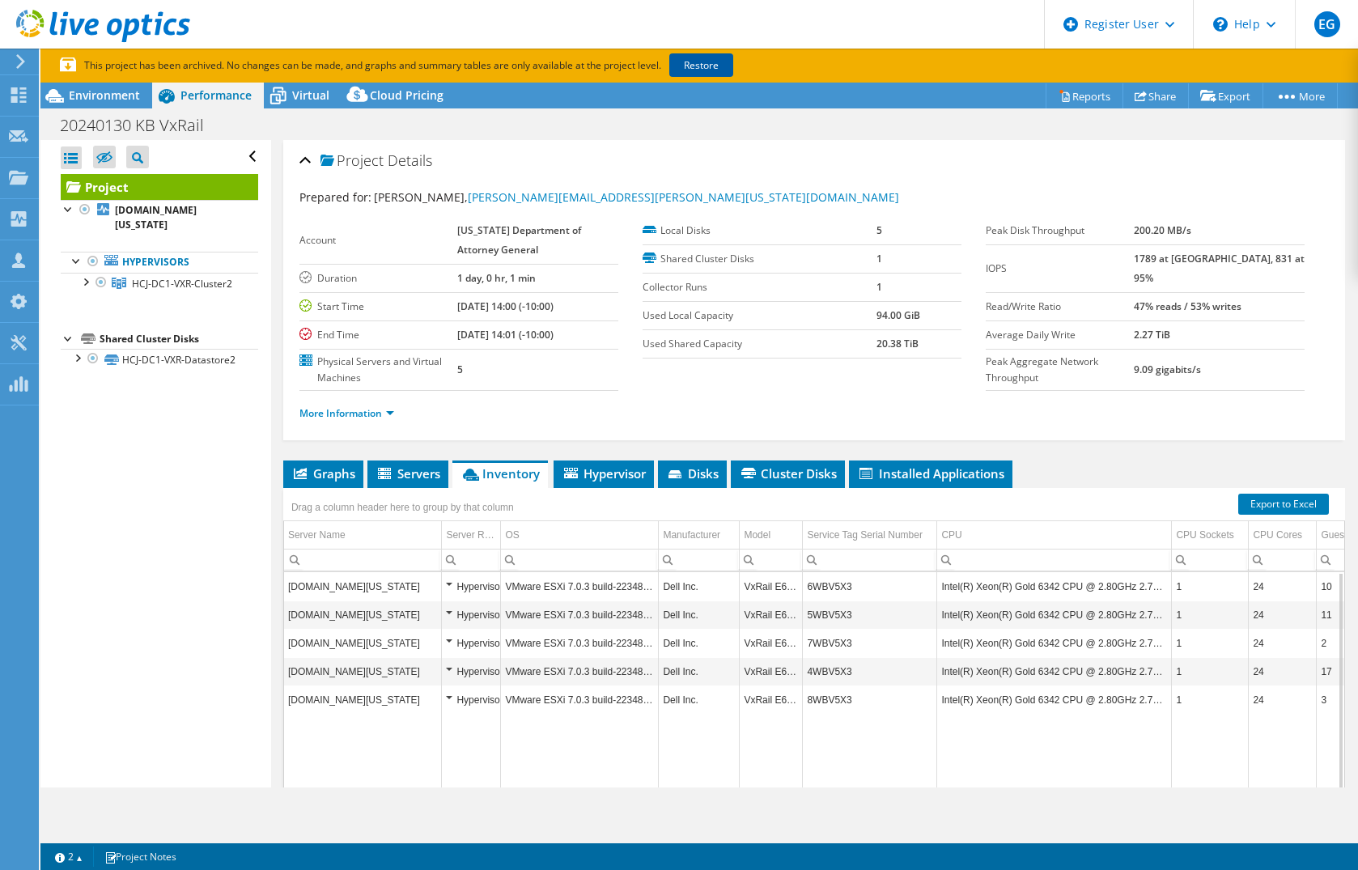
click at [701, 62] on link "Restore" at bounding box center [701, 64] width 64 height 23
drag, startPoint x: 87, startPoint y: 88, endPoint x: 100, endPoint y: 87, distance: 13.8
click at [87, 87] on span "Environment" at bounding box center [104, 94] width 71 height 15
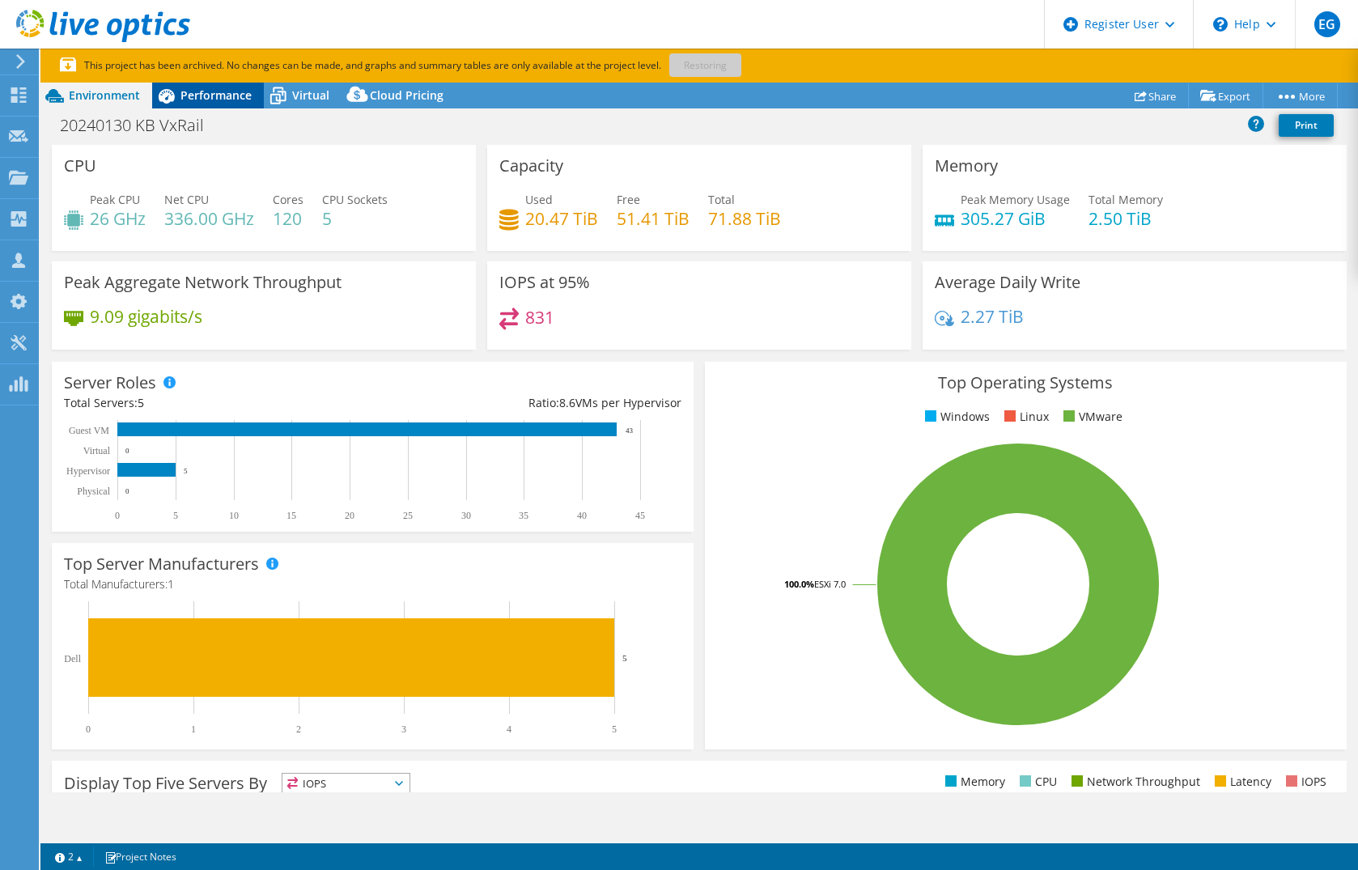
click at [229, 100] on span "Performance" at bounding box center [216, 94] width 71 height 15
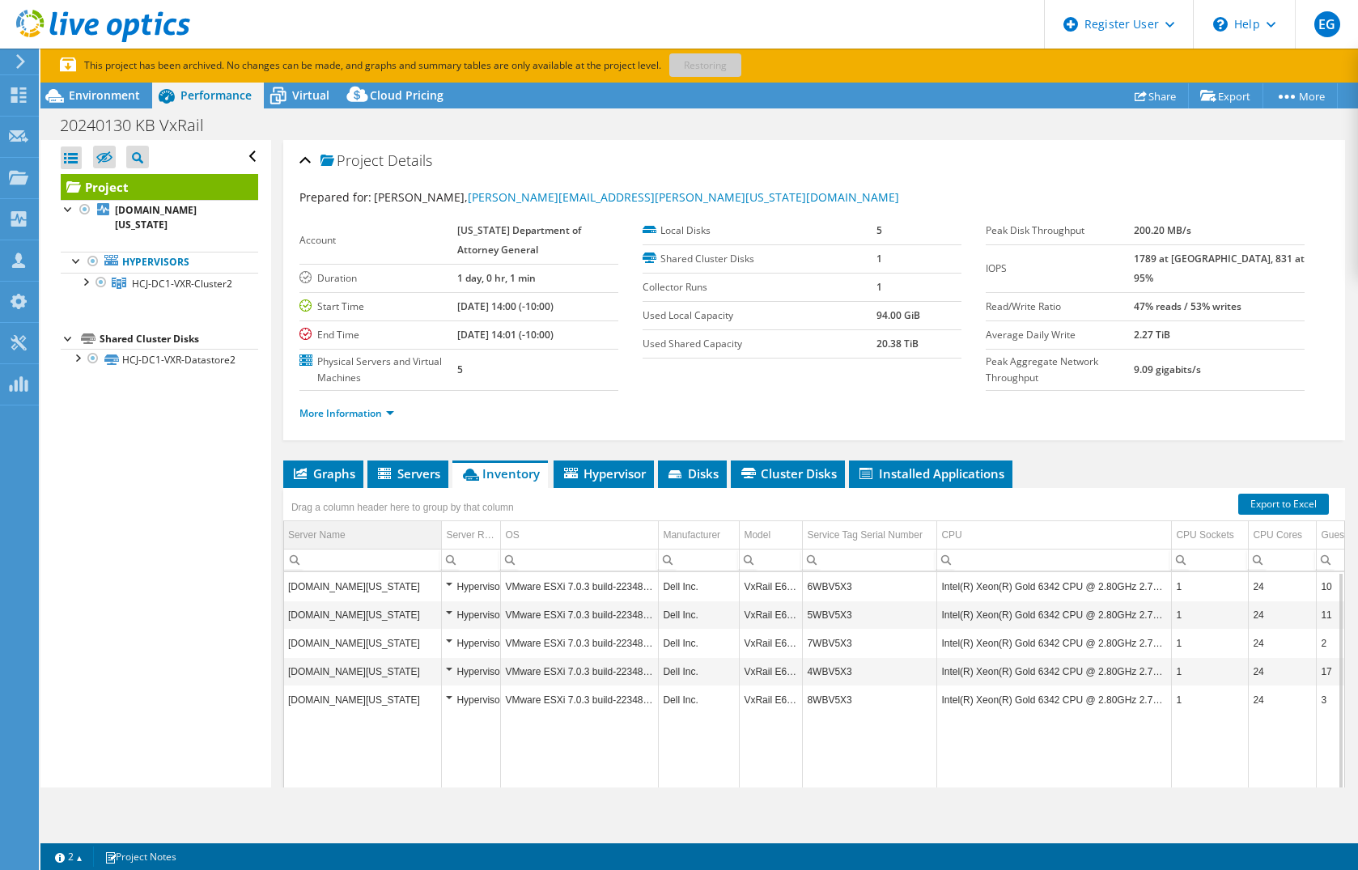
click at [380, 533] on td "Server Name" at bounding box center [363, 535] width 158 height 28
click at [389, 533] on td "Server Name" at bounding box center [363, 535] width 158 height 28
click at [1124, 398] on div "More Information" at bounding box center [815, 413] width 1030 height 45
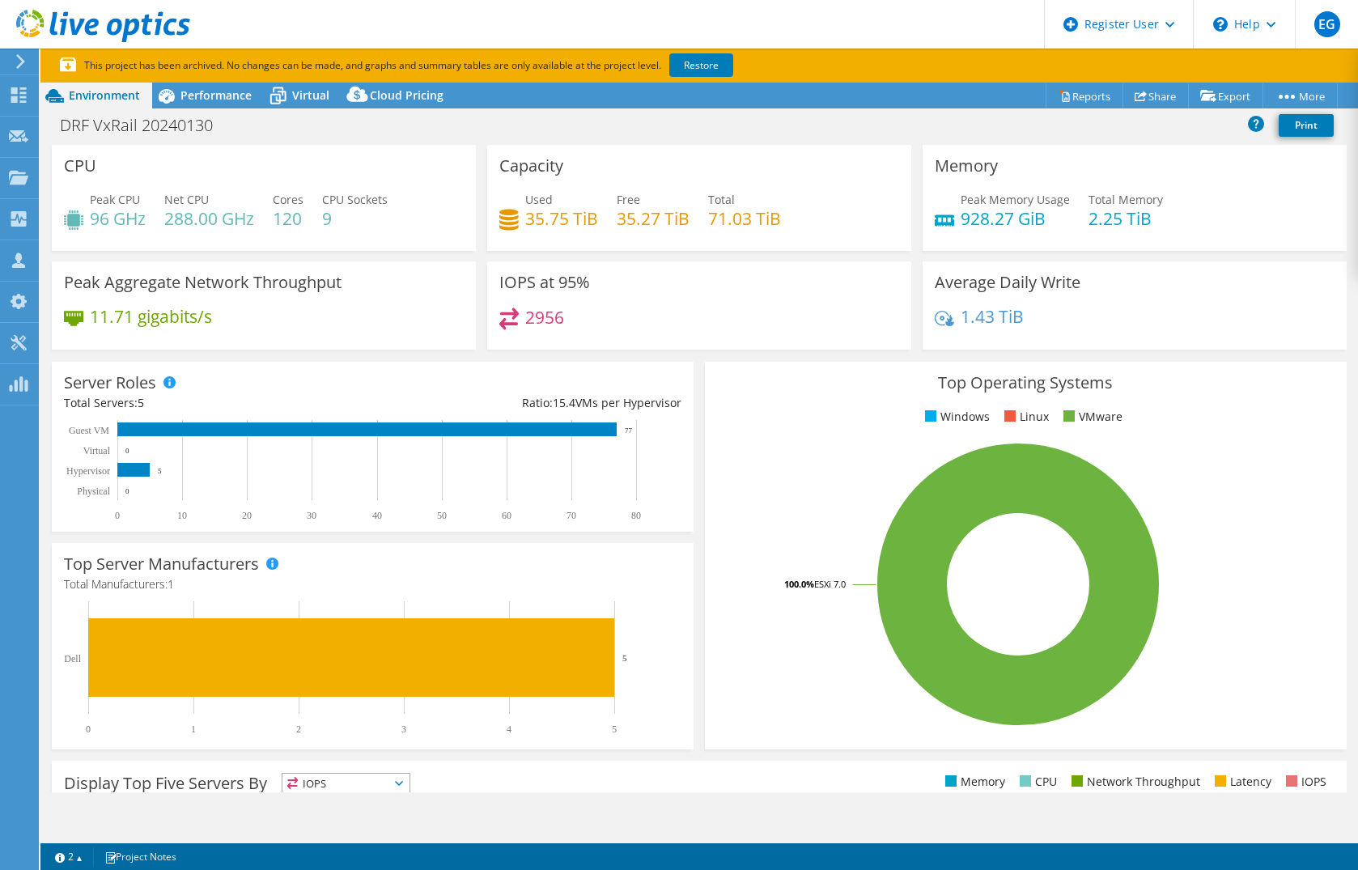
select select "USD"
click at [242, 91] on span "Performance" at bounding box center [216, 94] width 71 height 15
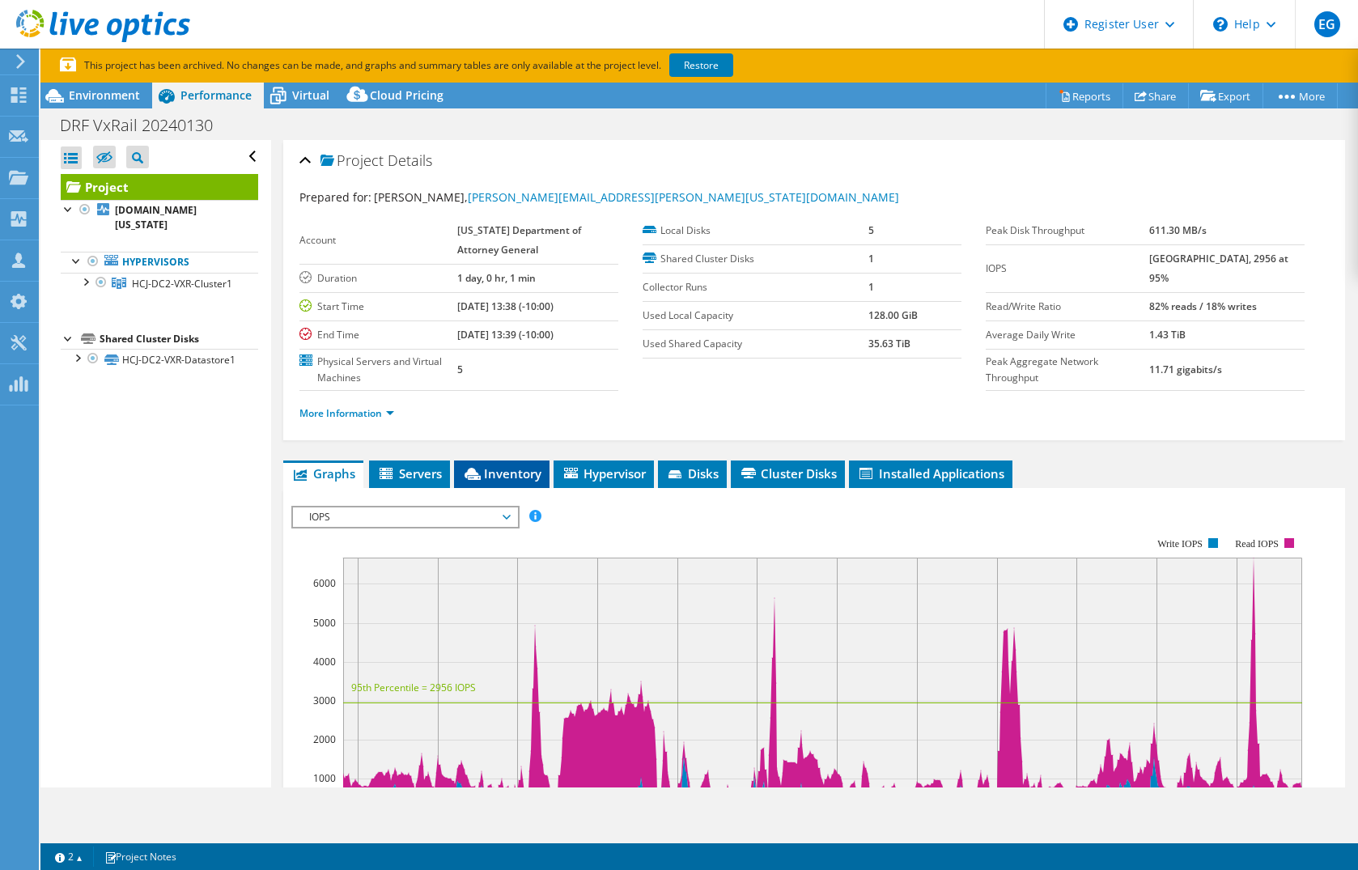
click at [516, 478] on span "Inventory" at bounding box center [501, 473] width 79 height 16
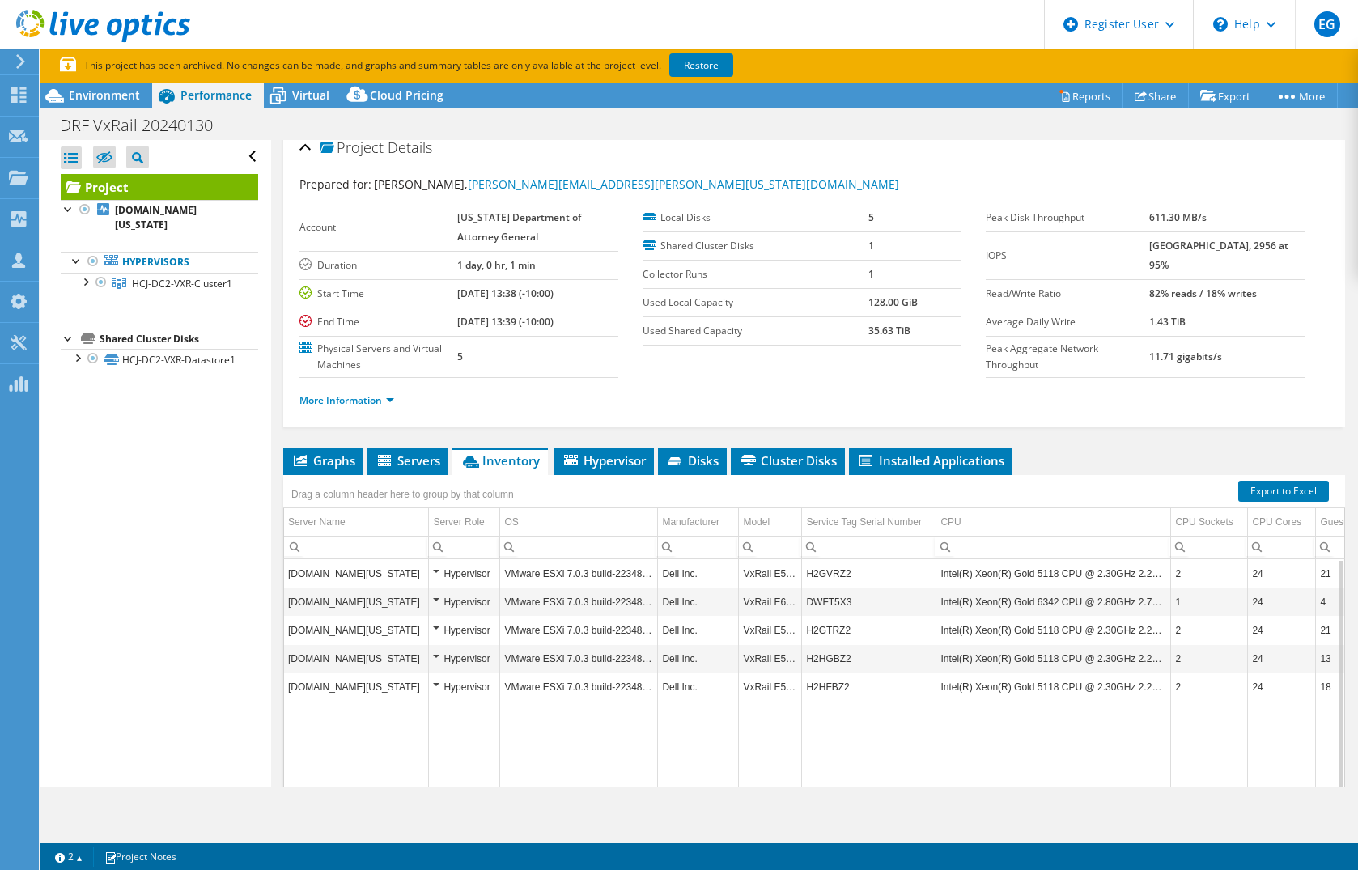
scroll to position [12, 0]
click at [143, 625] on div "Open All Close All Hide Excluded Nodes Project Tree Filter" at bounding box center [155, 464] width 230 height 648
click at [689, 63] on link "Restore" at bounding box center [701, 64] width 64 height 23
click at [99, 91] on span "Environment" at bounding box center [104, 94] width 71 height 15
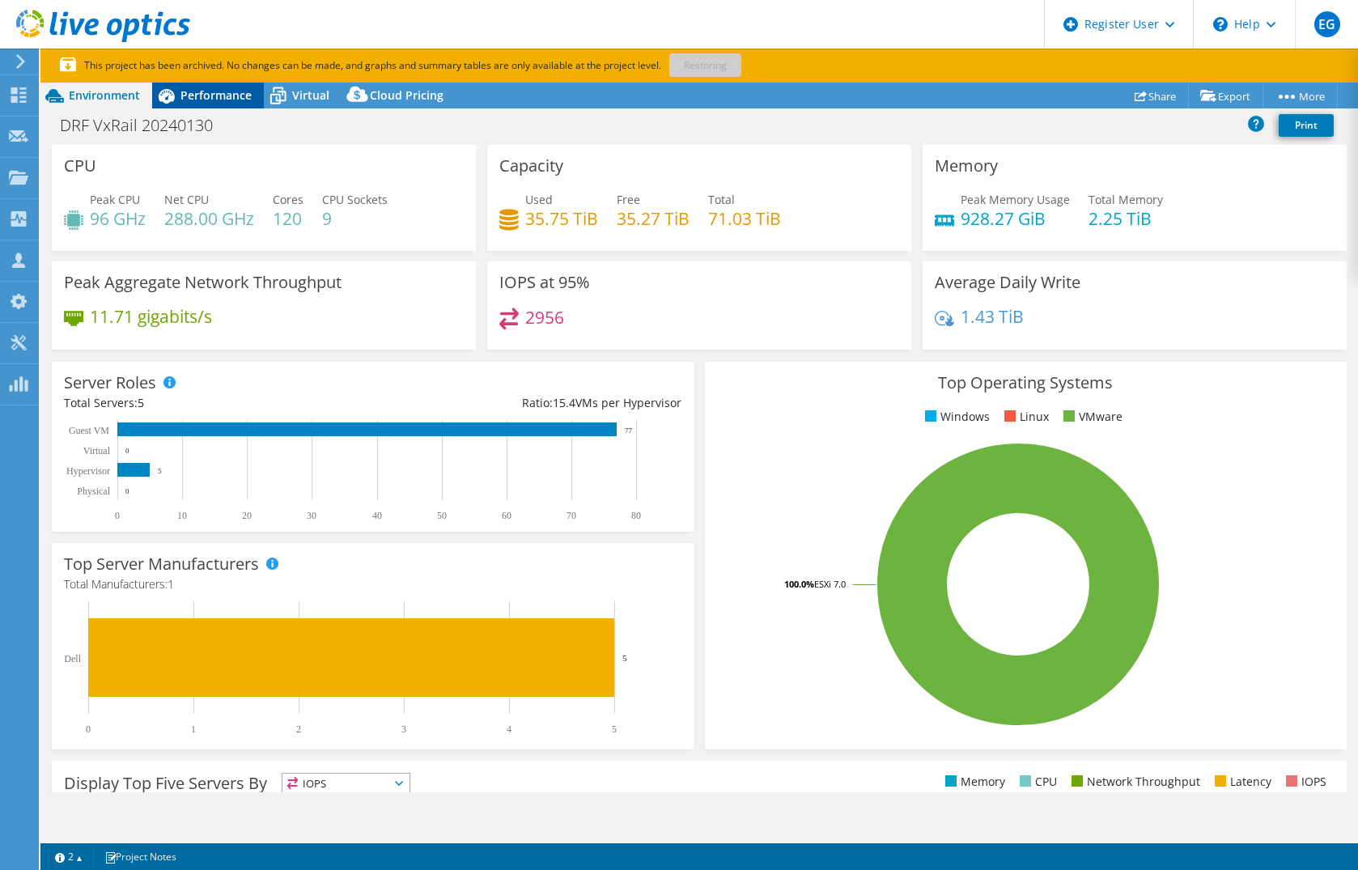
click at [233, 91] on span "Performance" at bounding box center [216, 94] width 71 height 15
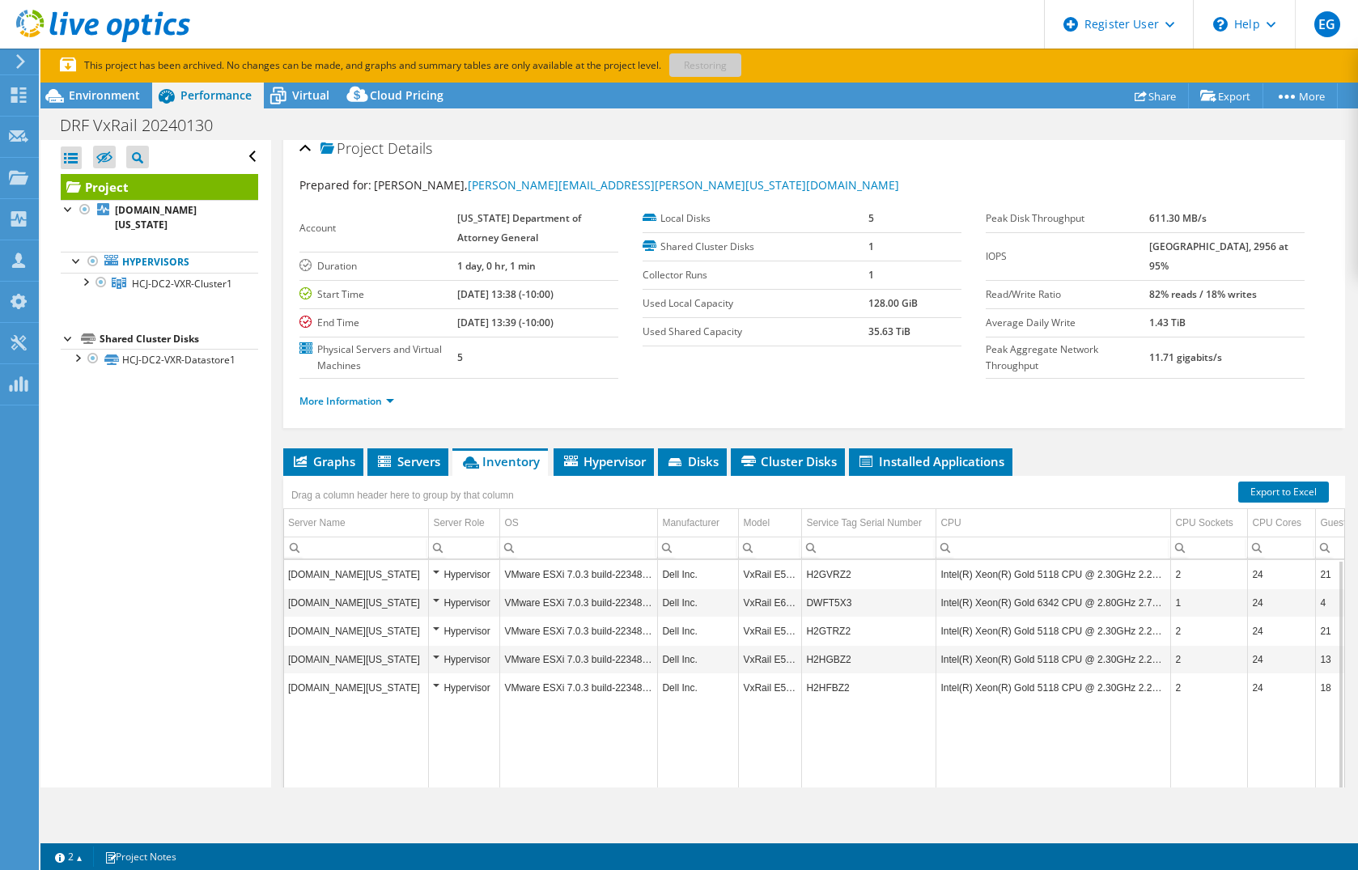
click at [894, 686] on td "H2HFBZ2" at bounding box center [869, 687] width 134 height 28
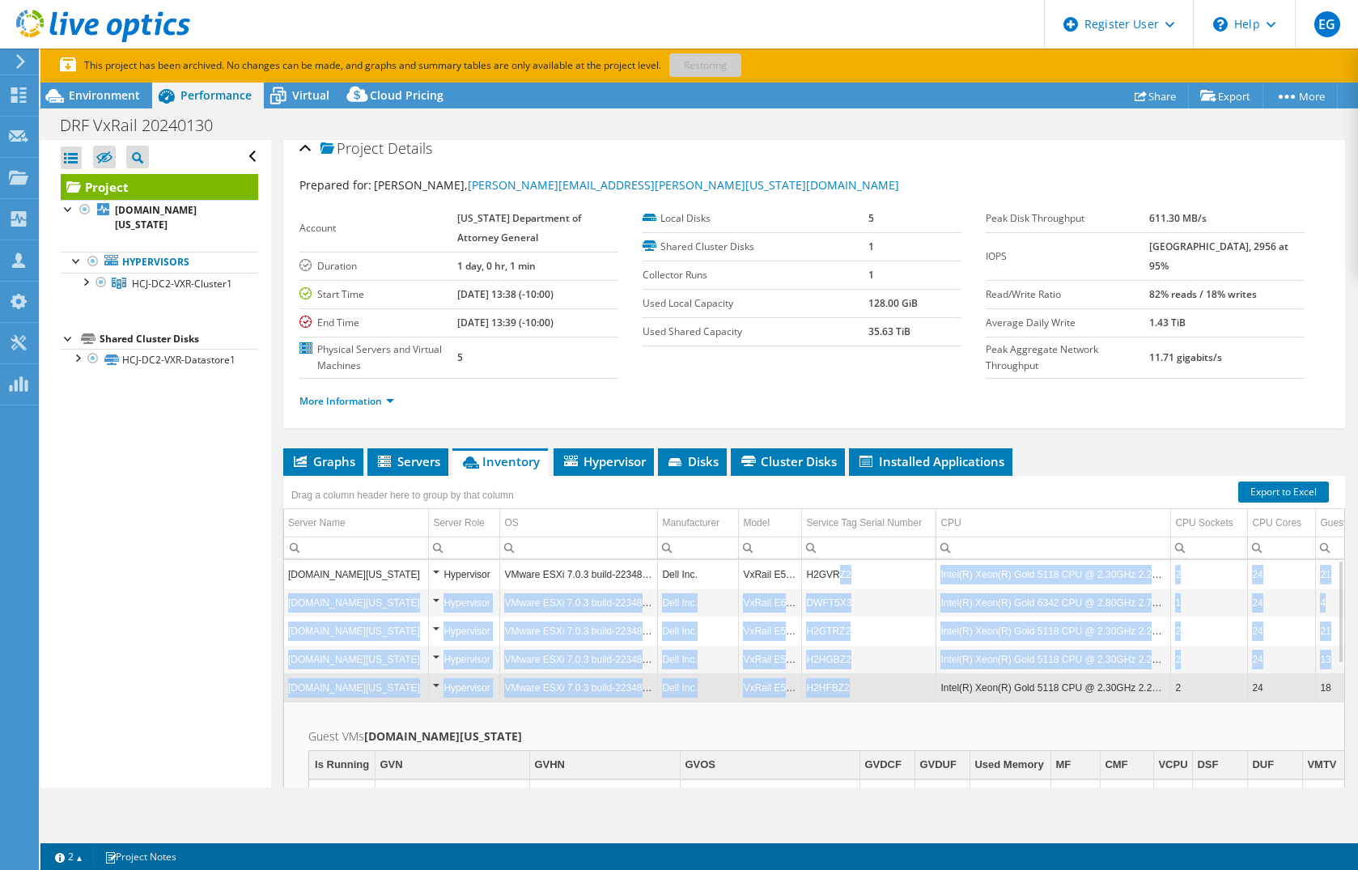
drag, startPoint x: 899, startPoint y: 688, endPoint x: 835, endPoint y: 585, distance: 121.1
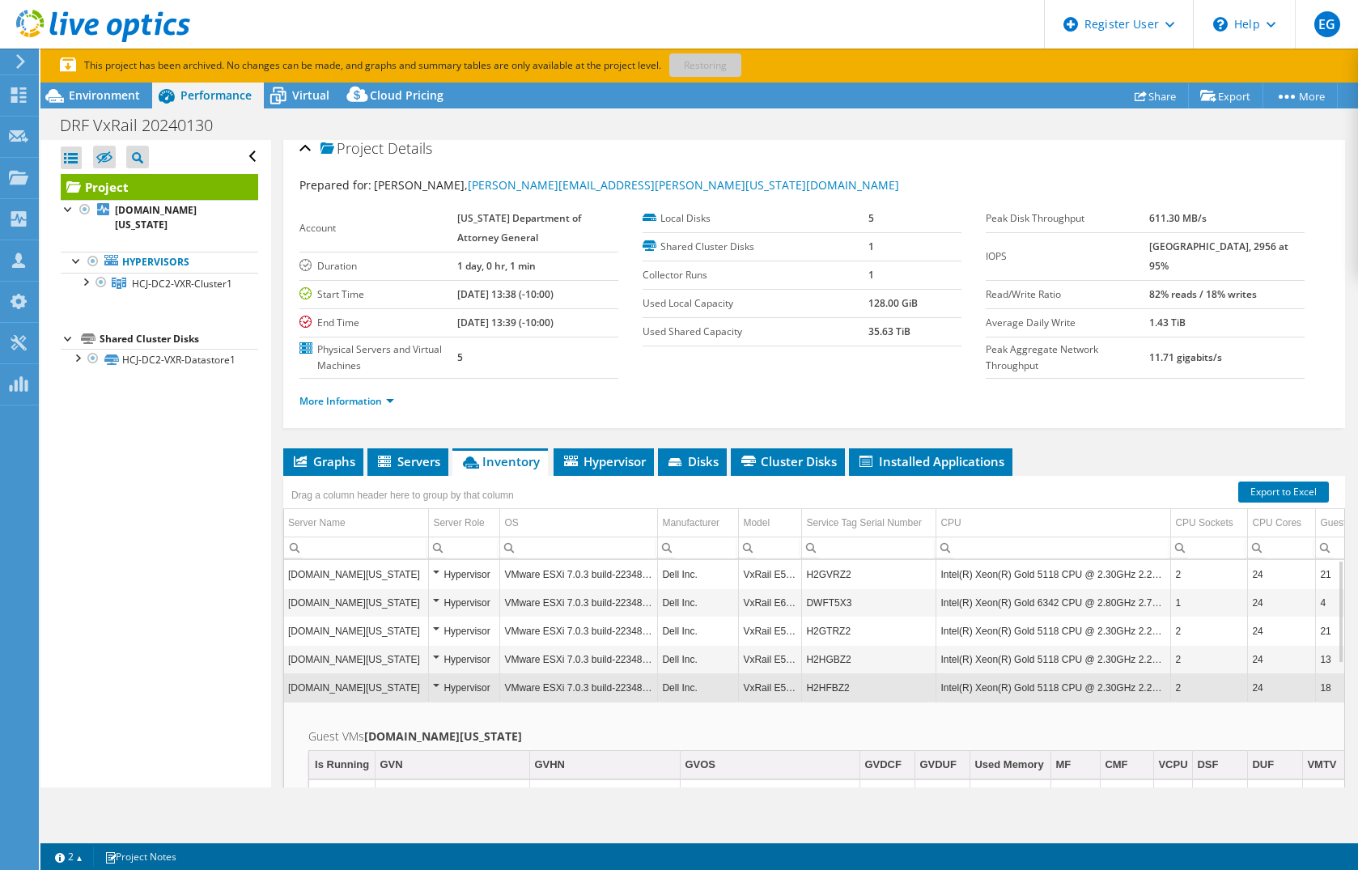
click at [873, 727] on h2 "Guest VMs n01hcj-vxr23.hcjdcvx.hawaii.gov" at bounding box center [876, 736] width 1136 height 19
click at [363, 524] on td "Server Name" at bounding box center [356, 523] width 145 height 28
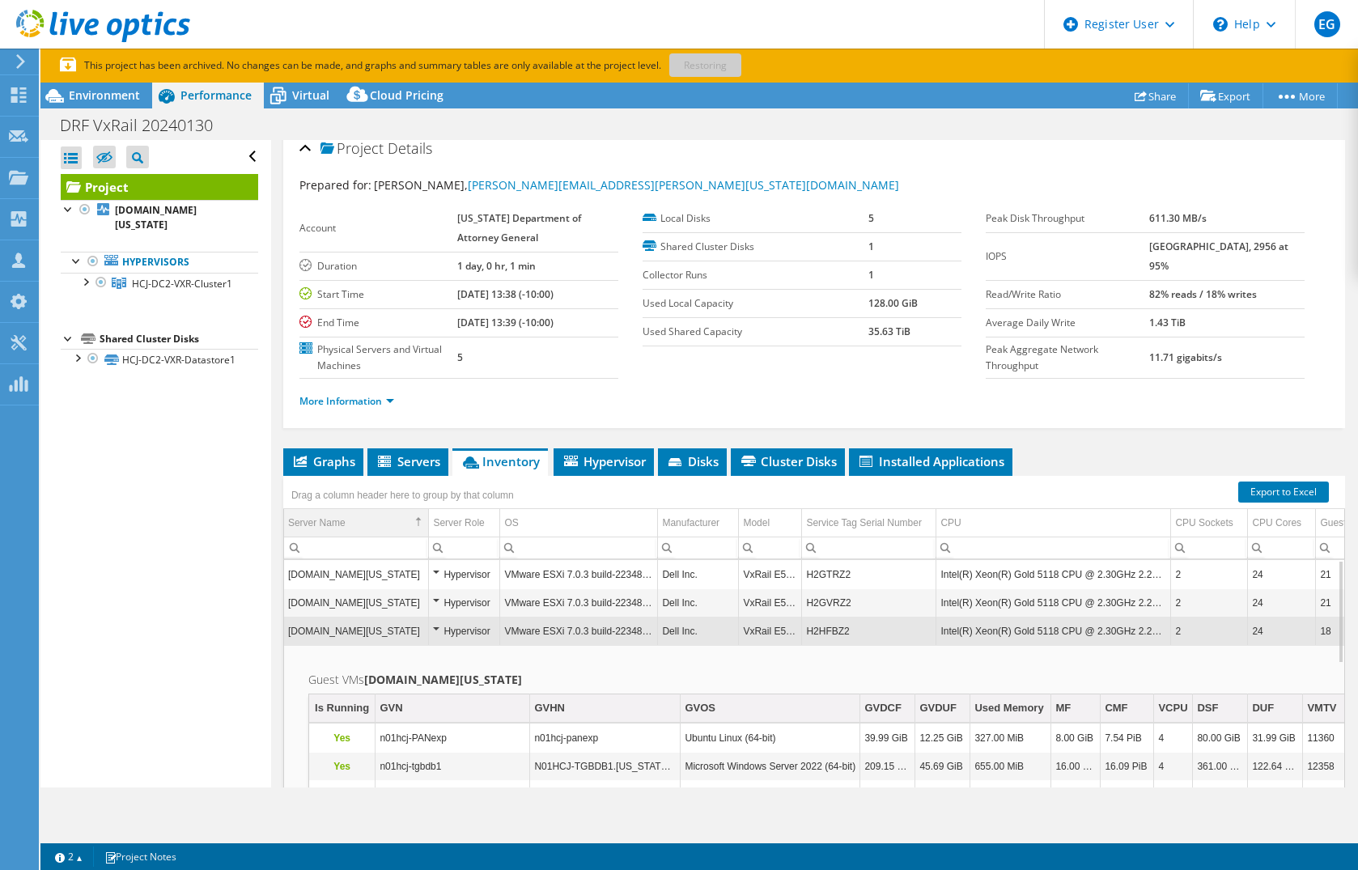
click at [365, 523] on td "Server Name" at bounding box center [356, 523] width 145 height 28
click at [388, 633] on td "n01hcj-vxr23.hcjdcvx.hawaii.gov" at bounding box center [356, 631] width 145 height 28
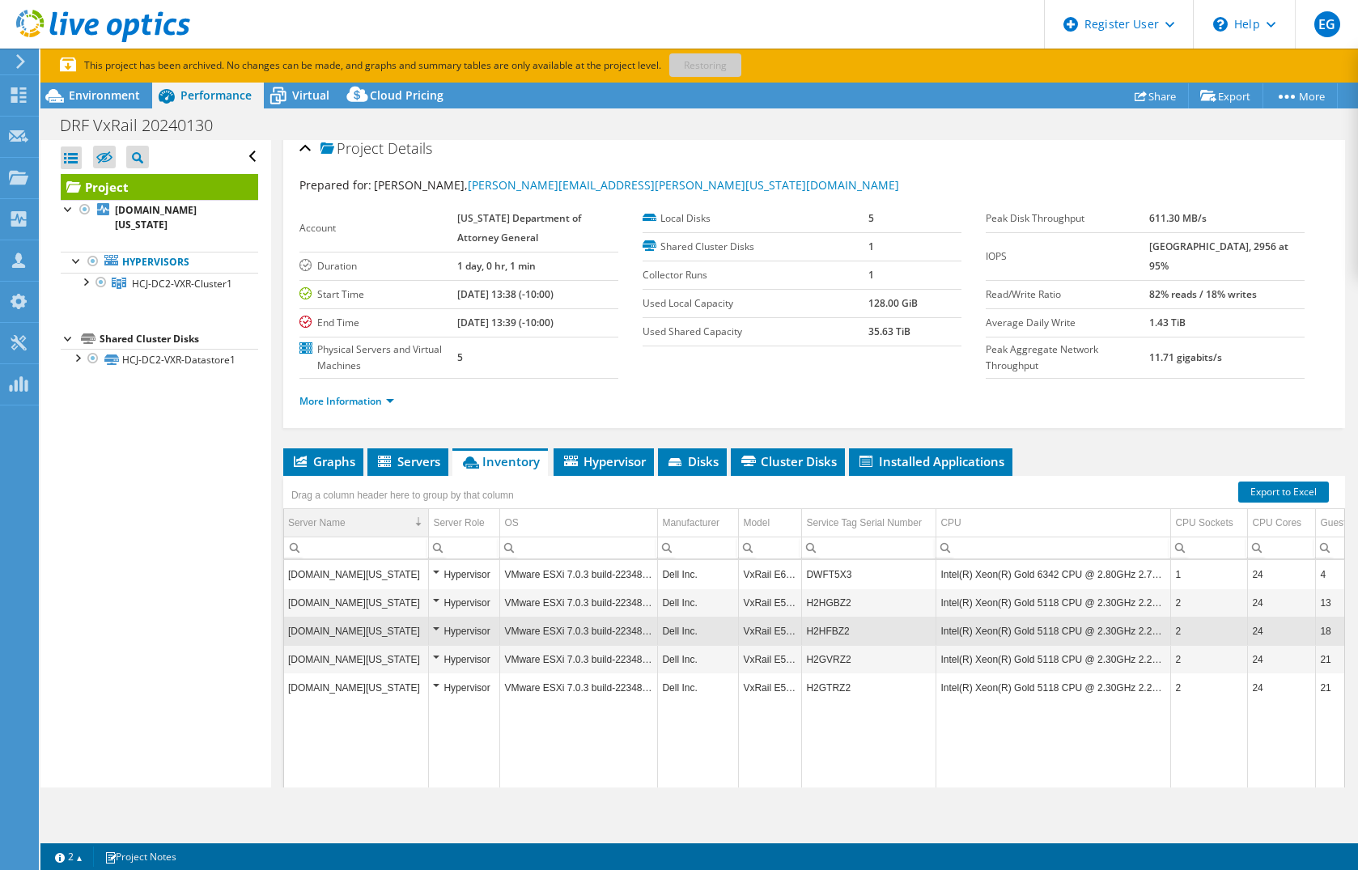
click at [348, 520] on td "Server Name" at bounding box center [356, 523] width 145 height 28
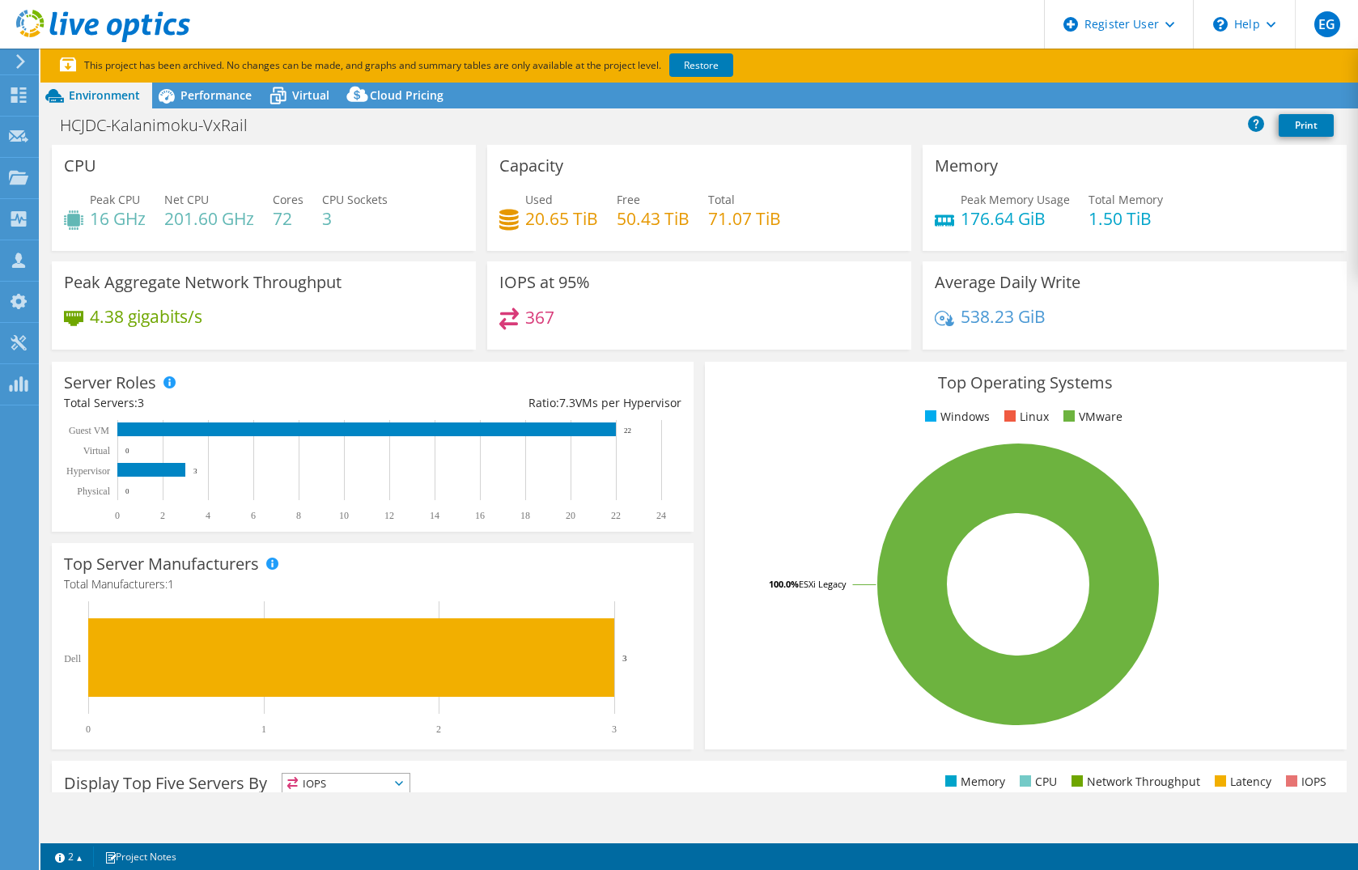
select select "USD"
click at [194, 101] on span "Performance" at bounding box center [216, 94] width 71 height 15
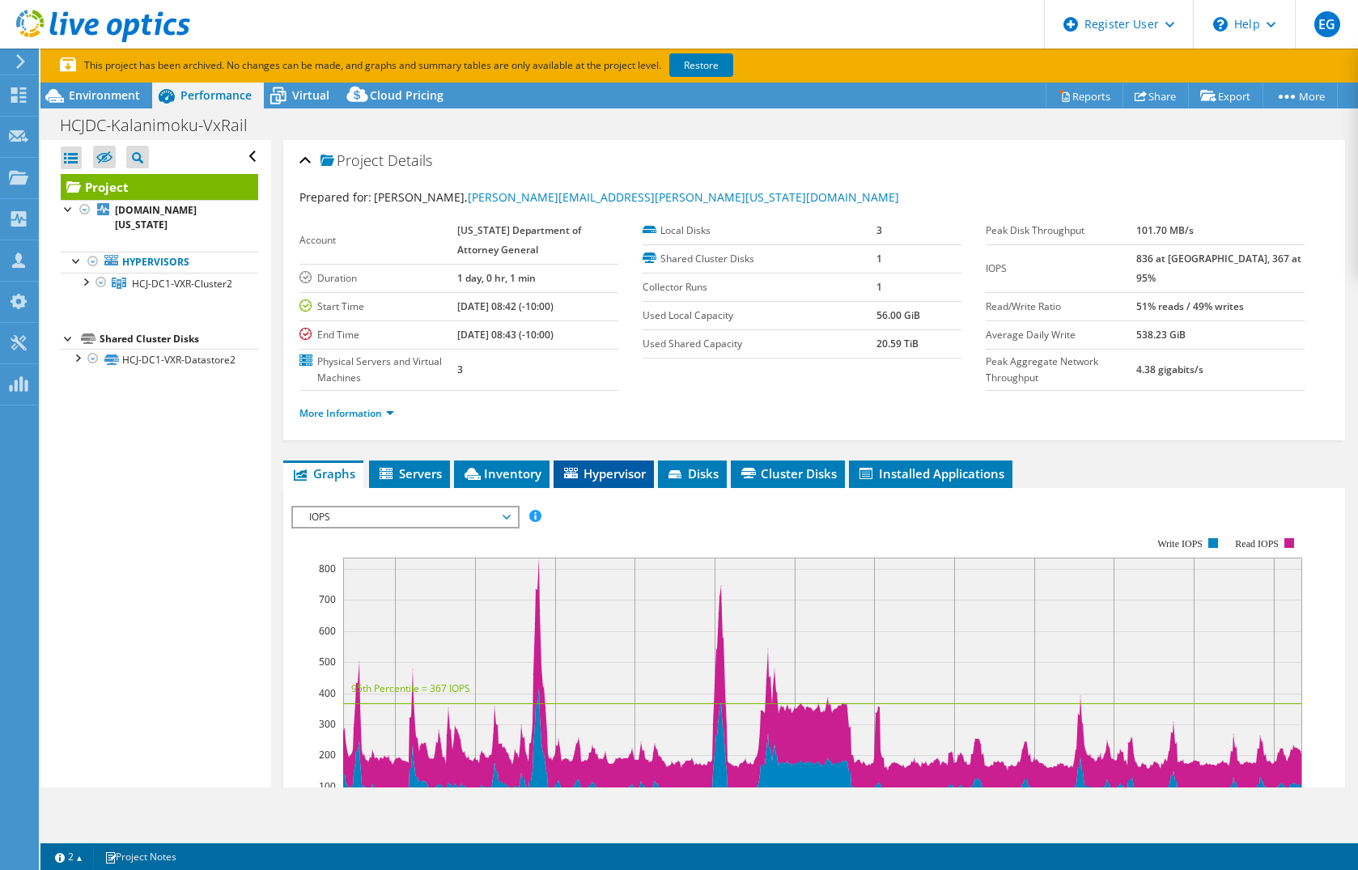
click at [604, 474] on span "Hypervisor" at bounding box center [604, 473] width 84 height 16
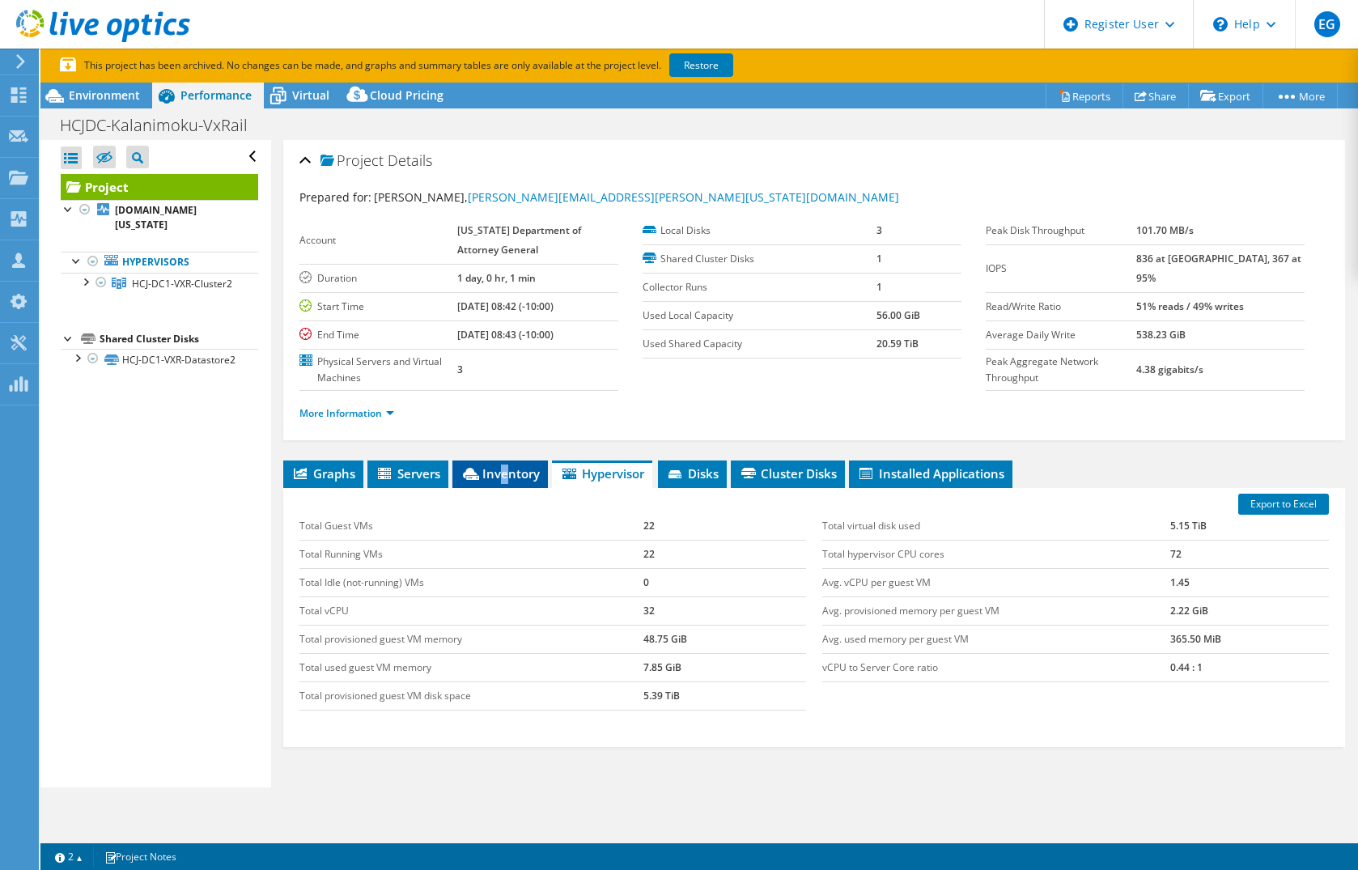
click at [504, 474] on span "Inventory" at bounding box center [500, 473] width 79 height 16
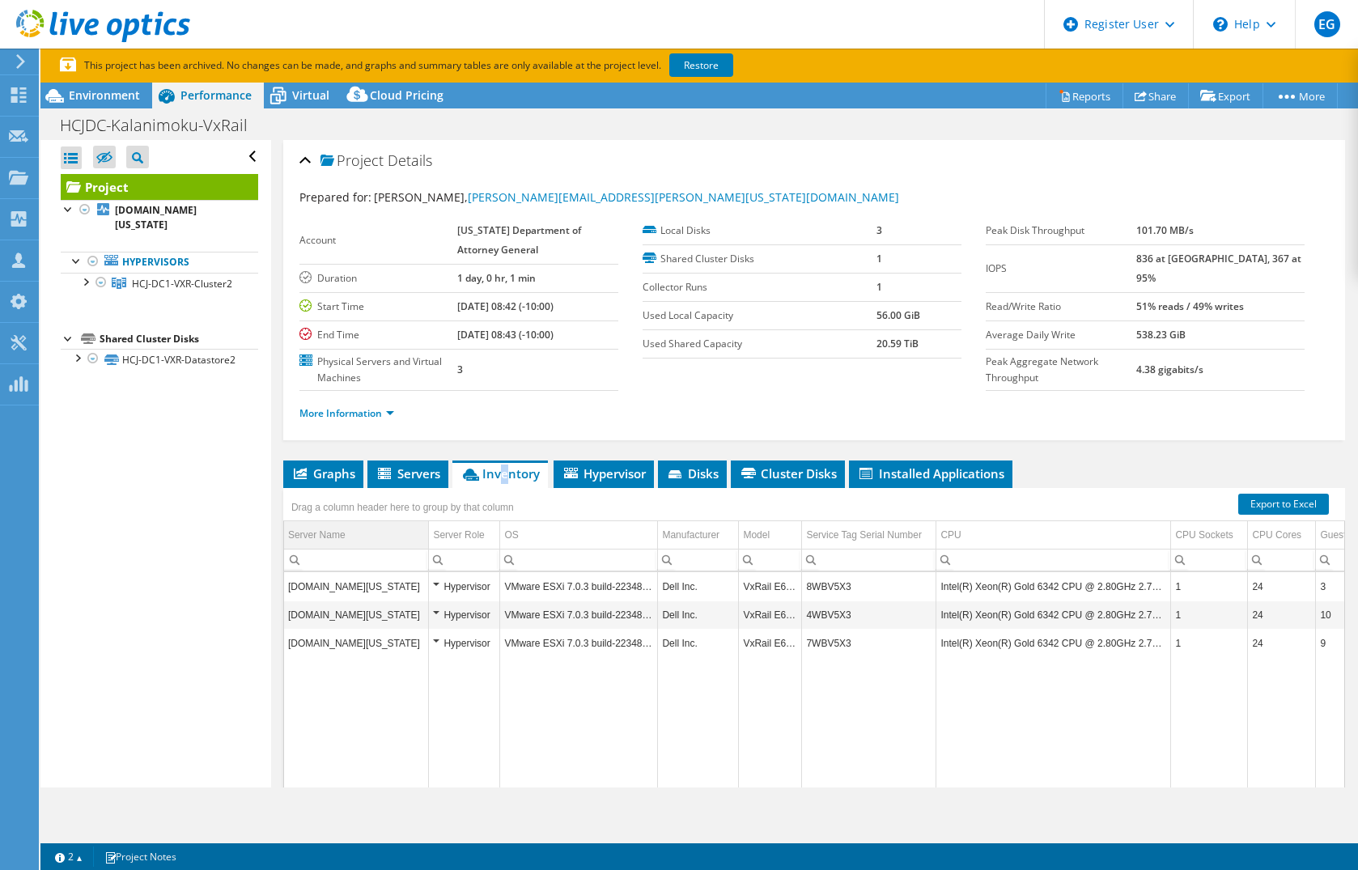
click at [363, 528] on td "Server Name" at bounding box center [356, 535] width 145 height 28
